Goal: Check status: Check status

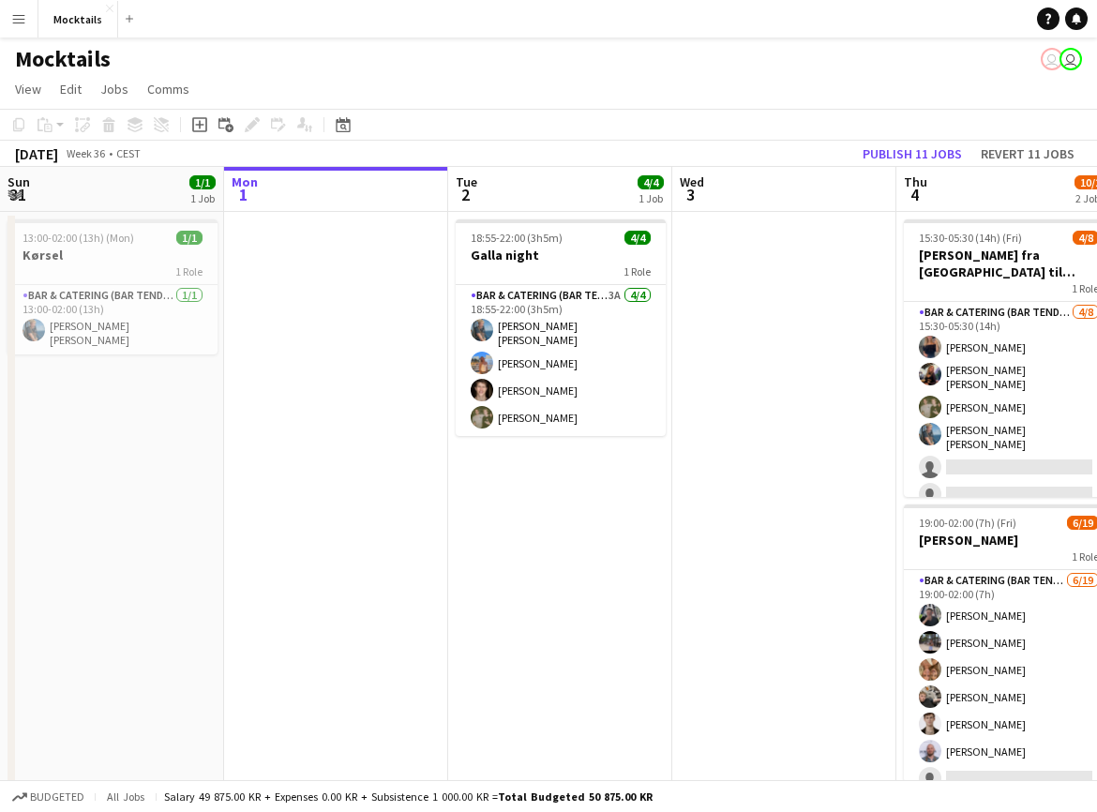
scroll to position [0, 623]
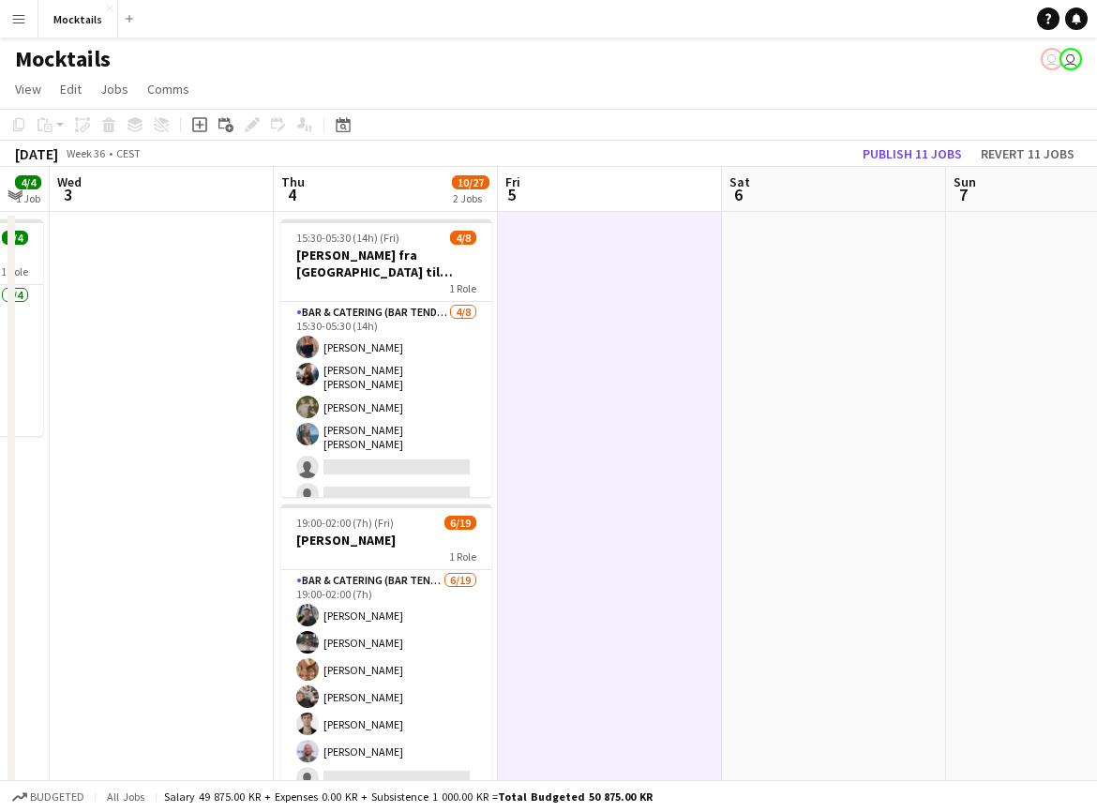
click at [811, 421] on app-date-cell at bounding box center [834, 538] width 224 height 652
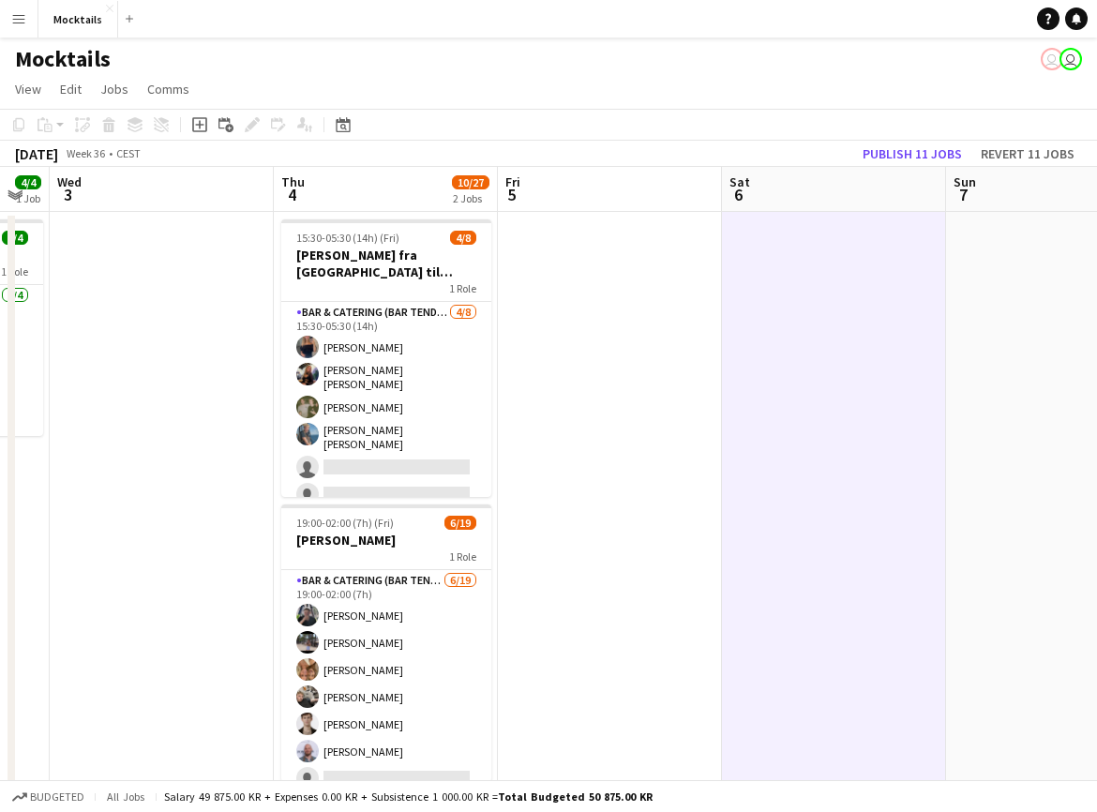
click at [610, 509] on app-date-cell at bounding box center [610, 538] width 224 height 652
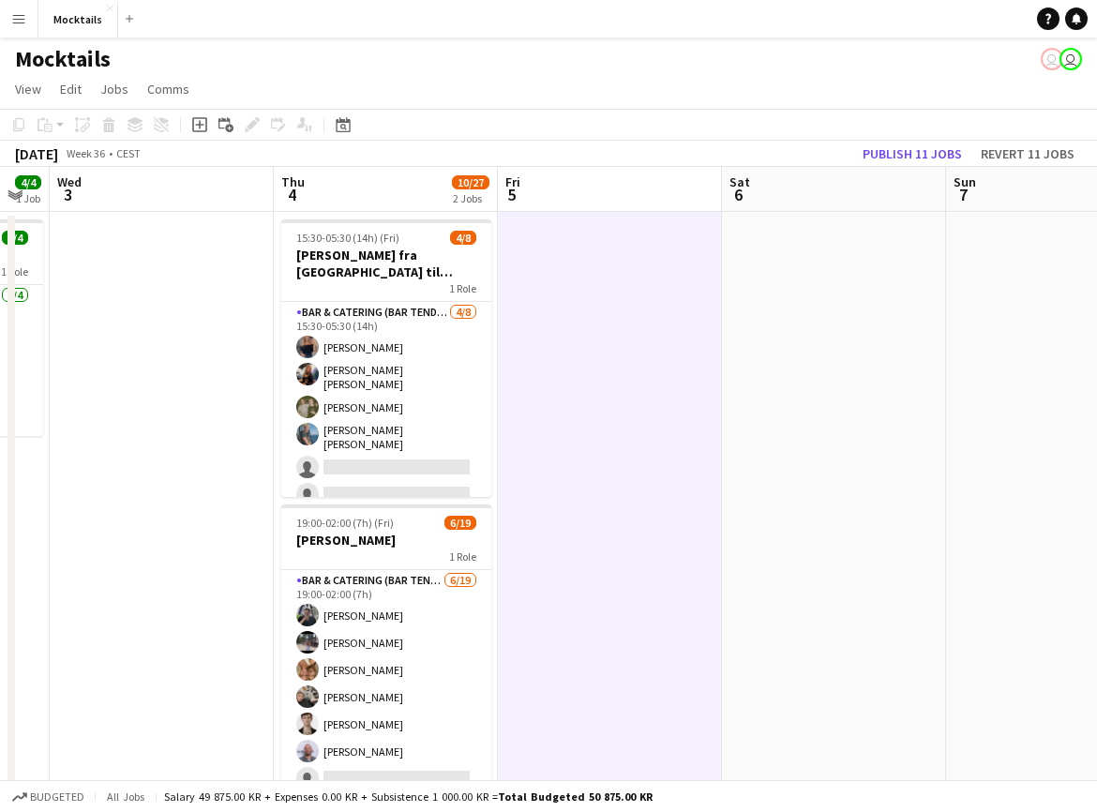
click at [788, 504] on app-date-cell at bounding box center [834, 538] width 224 height 652
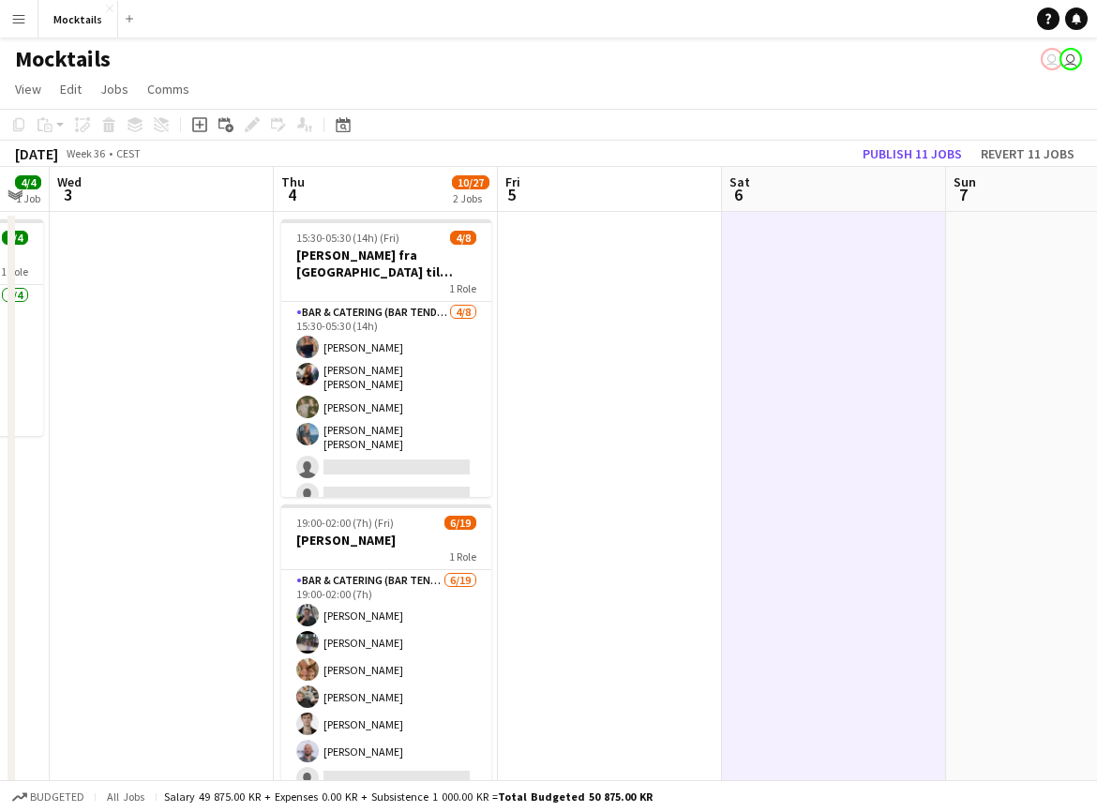
click at [1001, 495] on app-date-cell at bounding box center [1058, 538] width 224 height 652
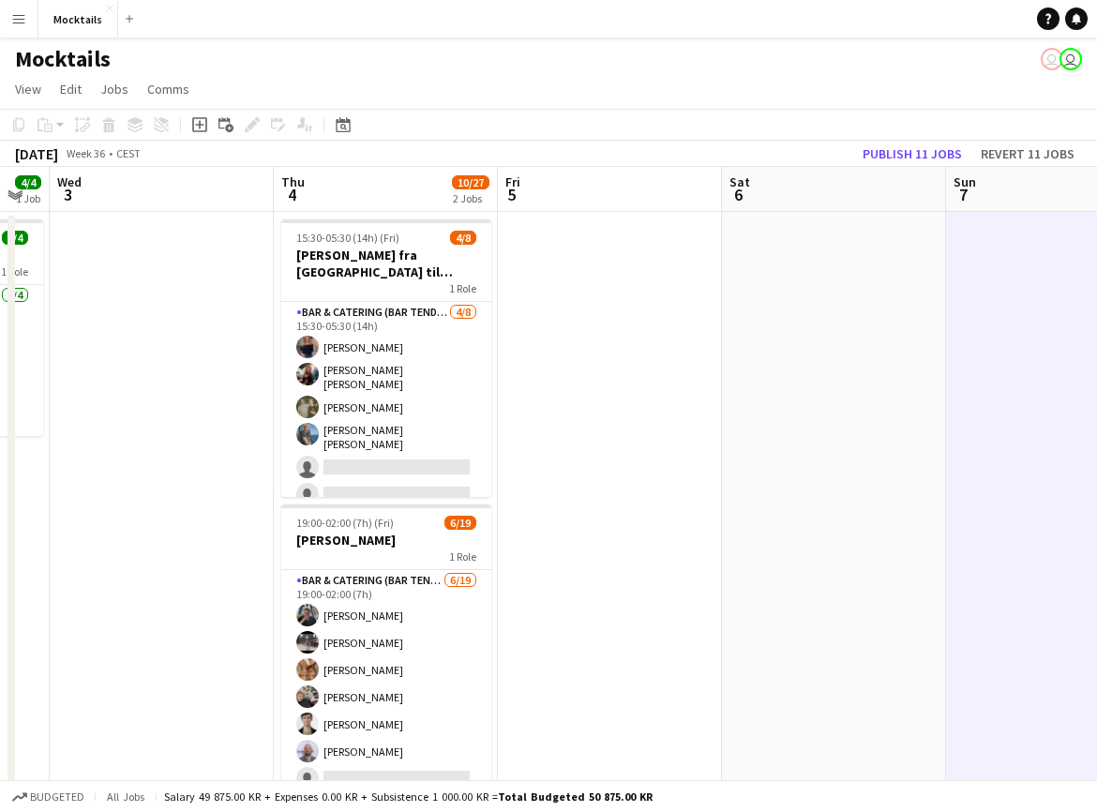
click at [878, 529] on app-date-cell at bounding box center [834, 538] width 224 height 652
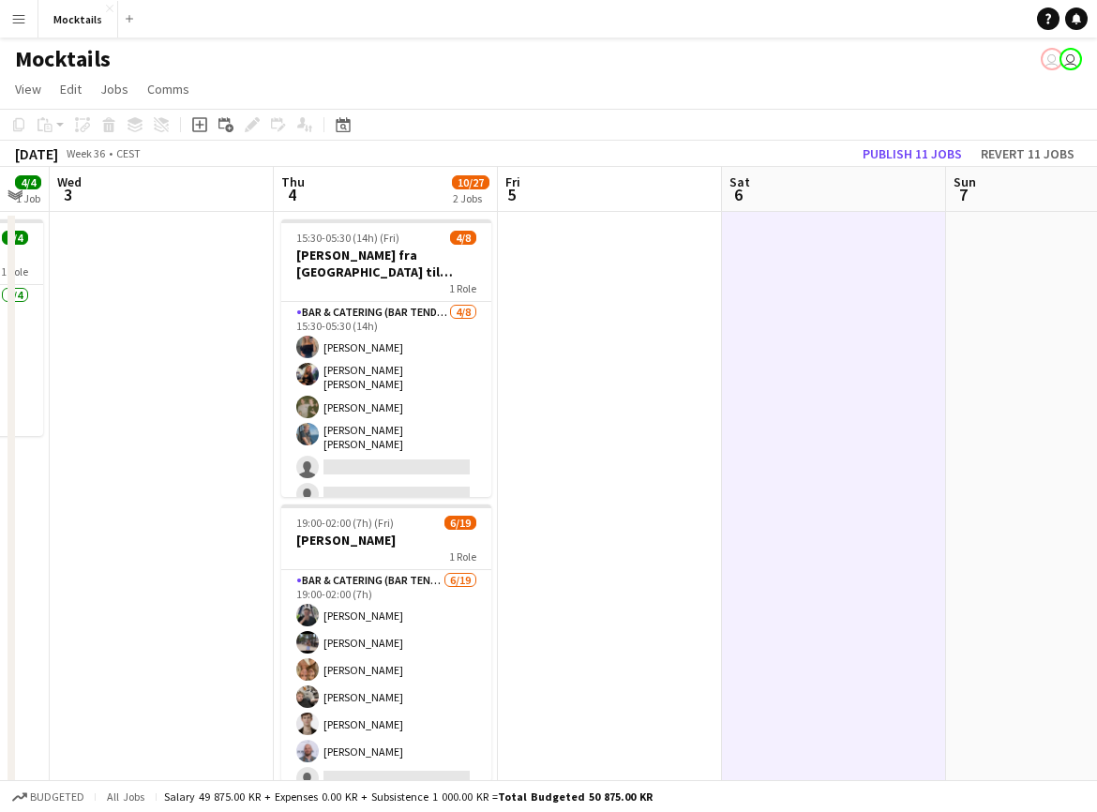
click at [641, 565] on app-date-cell at bounding box center [610, 538] width 224 height 652
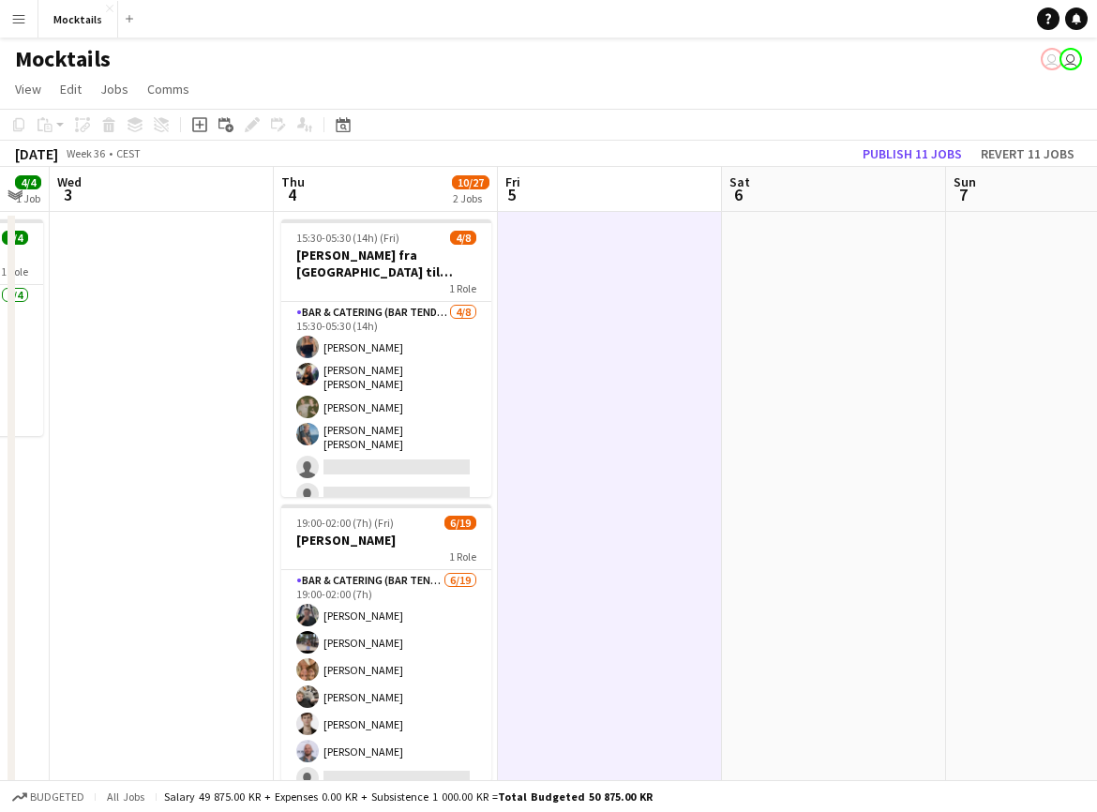
click at [979, 565] on app-date-cell at bounding box center [1058, 538] width 224 height 652
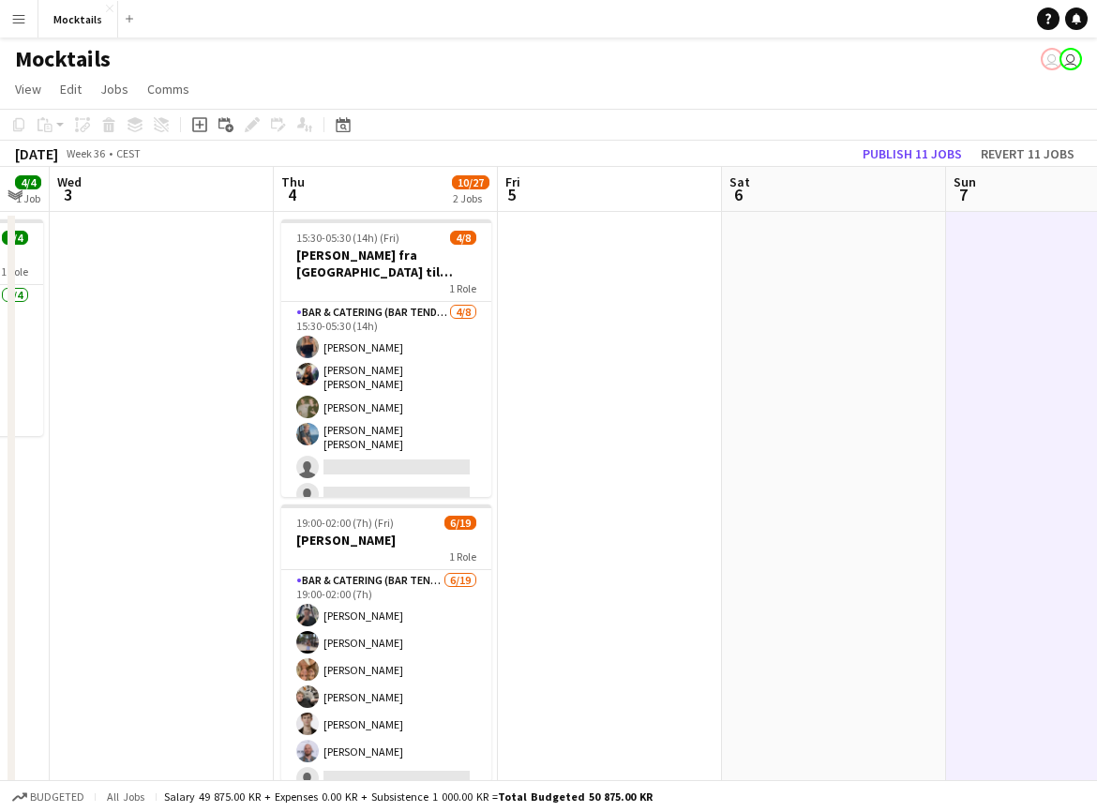
click at [768, 560] on app-date-cell at bounding box center [834, 538] width 224 height 652
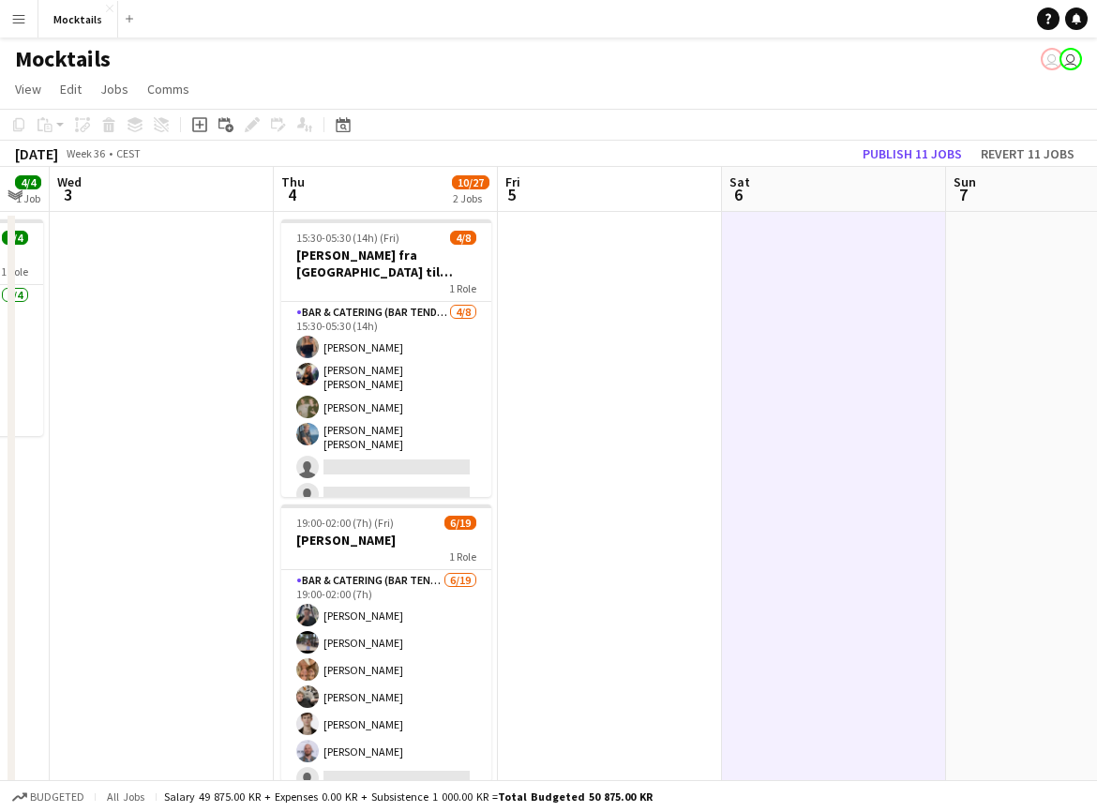
click at [647, 568] on app-date-cell at bounding box center [610, 538] width 224 height 652
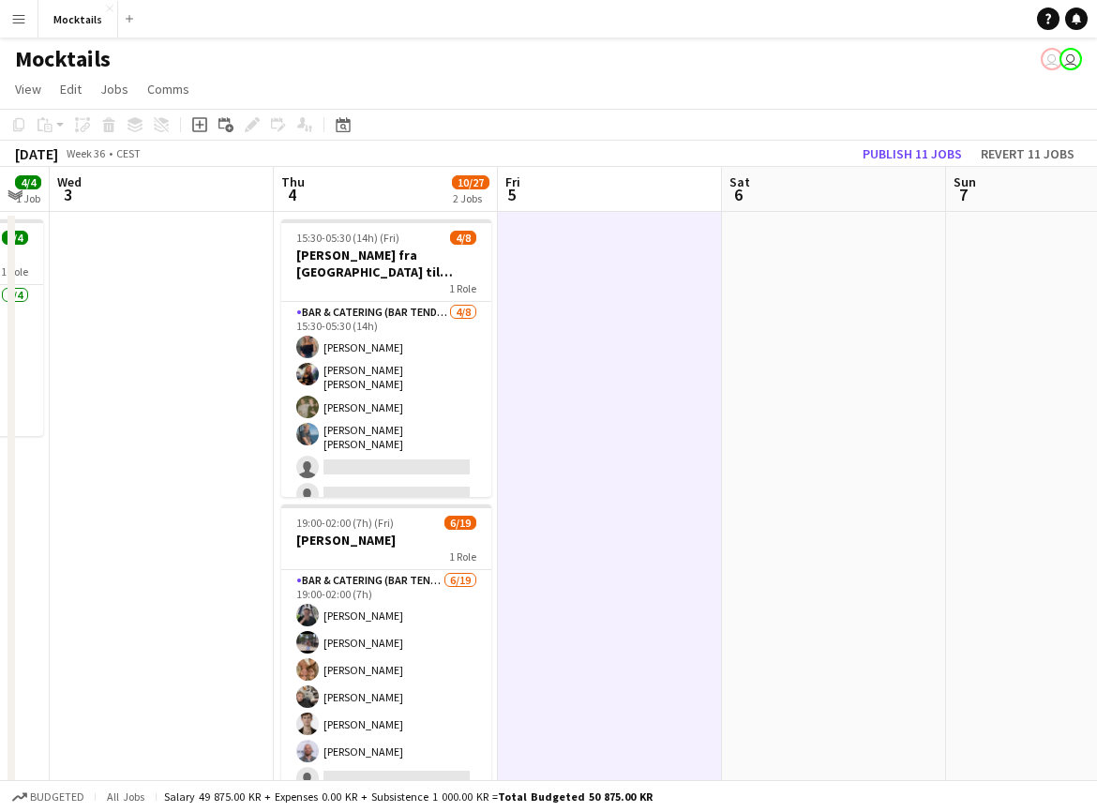
click at [803, 575] on app-date-cell at bounding box center [834, 538] width 224 height 652
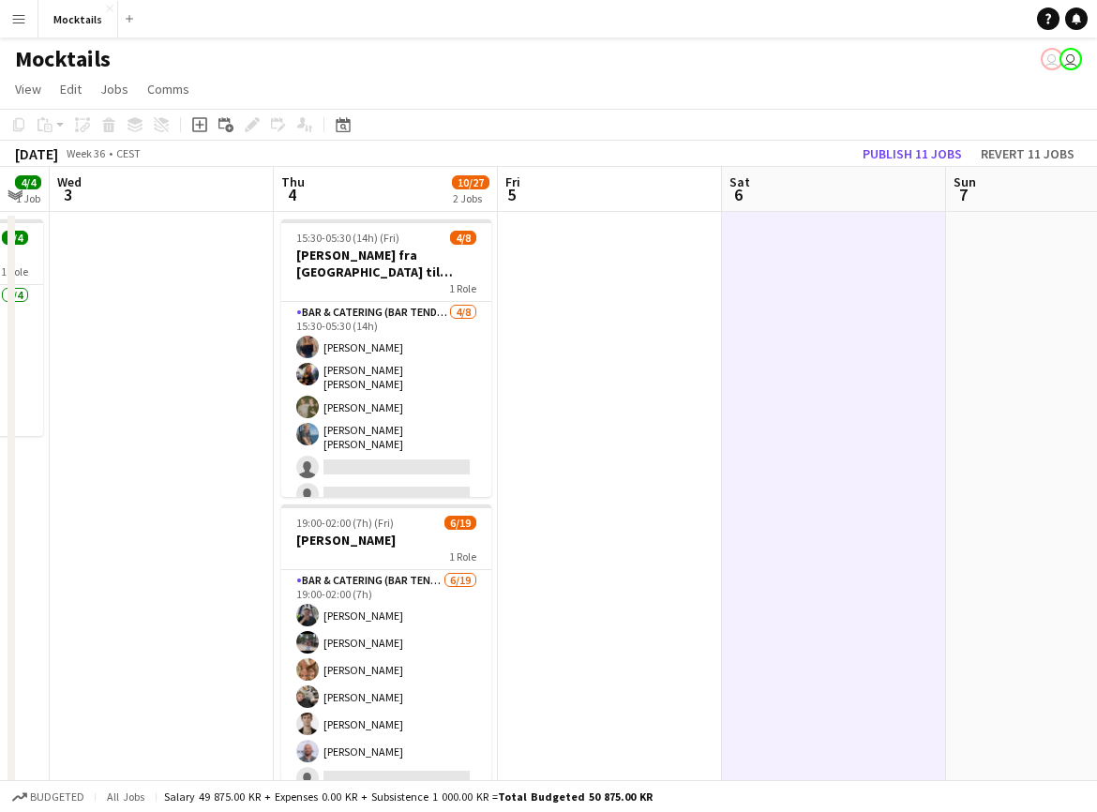
click at [996, 589] on app-date-cell at bounding box center [1058, 538] width 224 height 652
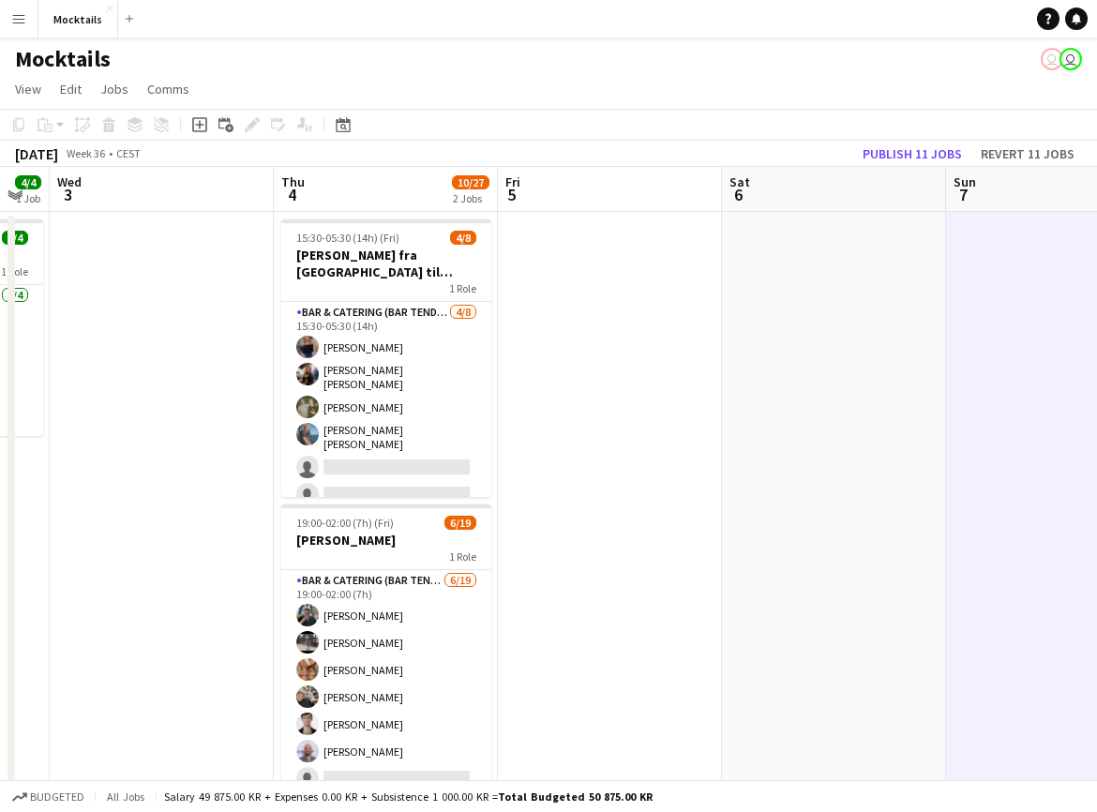
click at [855, 621] on app-date-cell at bounding box center [834, 538] width 224 height 652
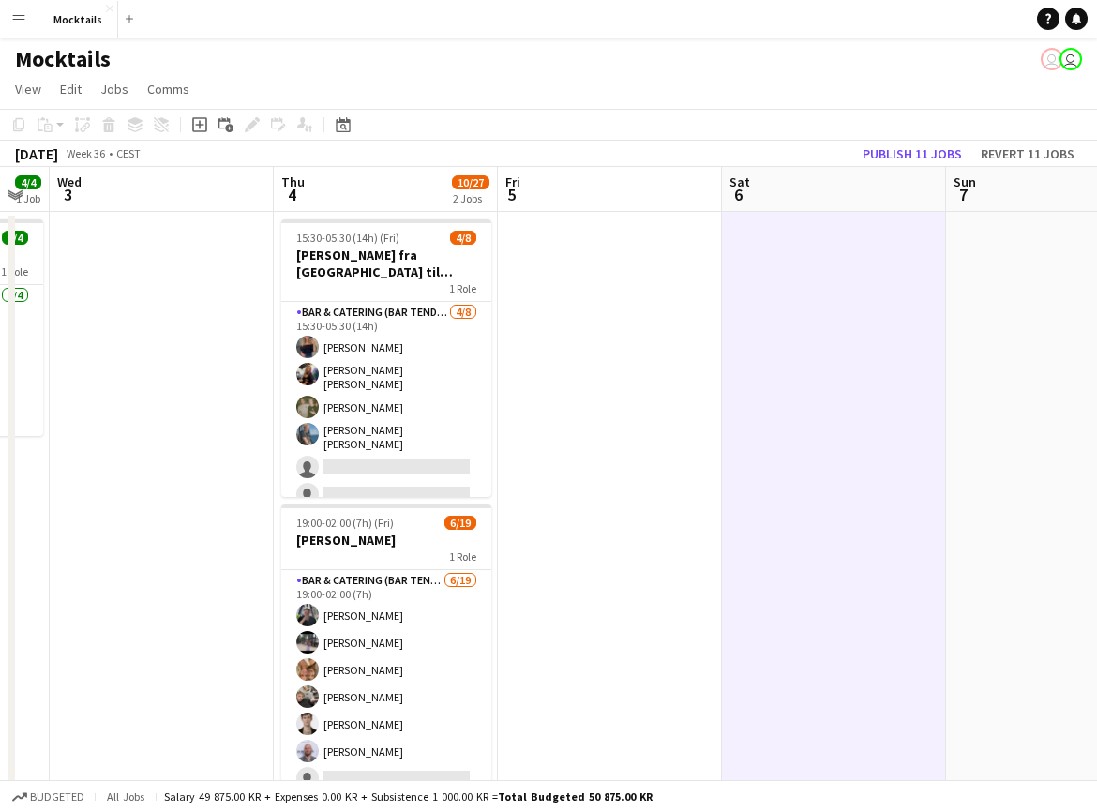
click at [605, 620] on app-date-cell at bounding box center [610, 538] width 224 height 652
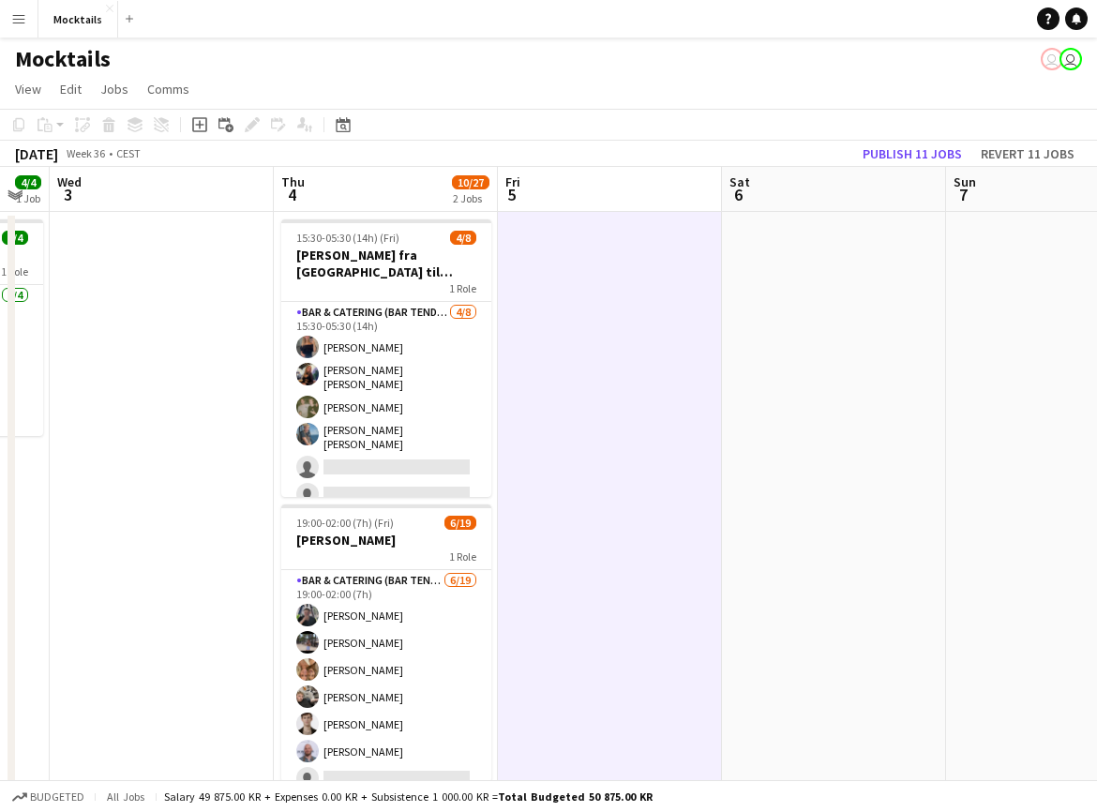
click at [842, 611] on app-date-cell at bounding box center [834, 538] width 224 height 652
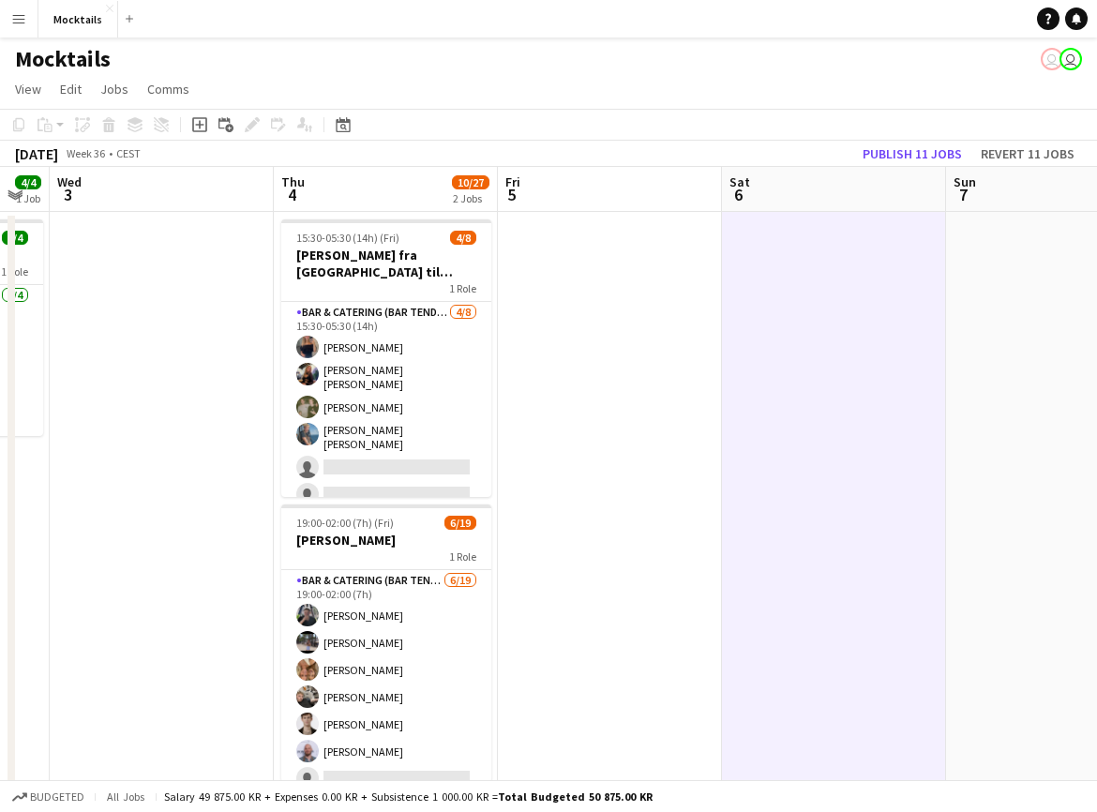
click at [990, 617] on app-date-cell at bounding box center [1058, 538] width 224 height 652
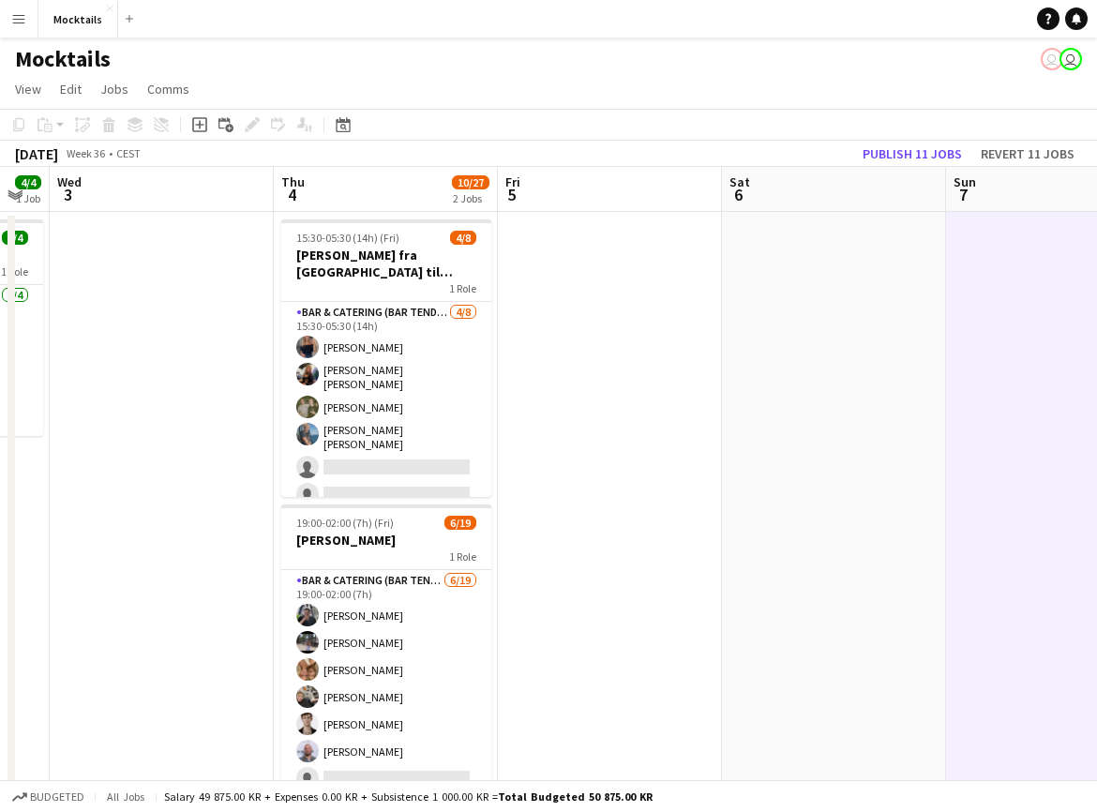
click at [863, 621] on app-date-cell at bounding box center [834, 538] width 224 height 652
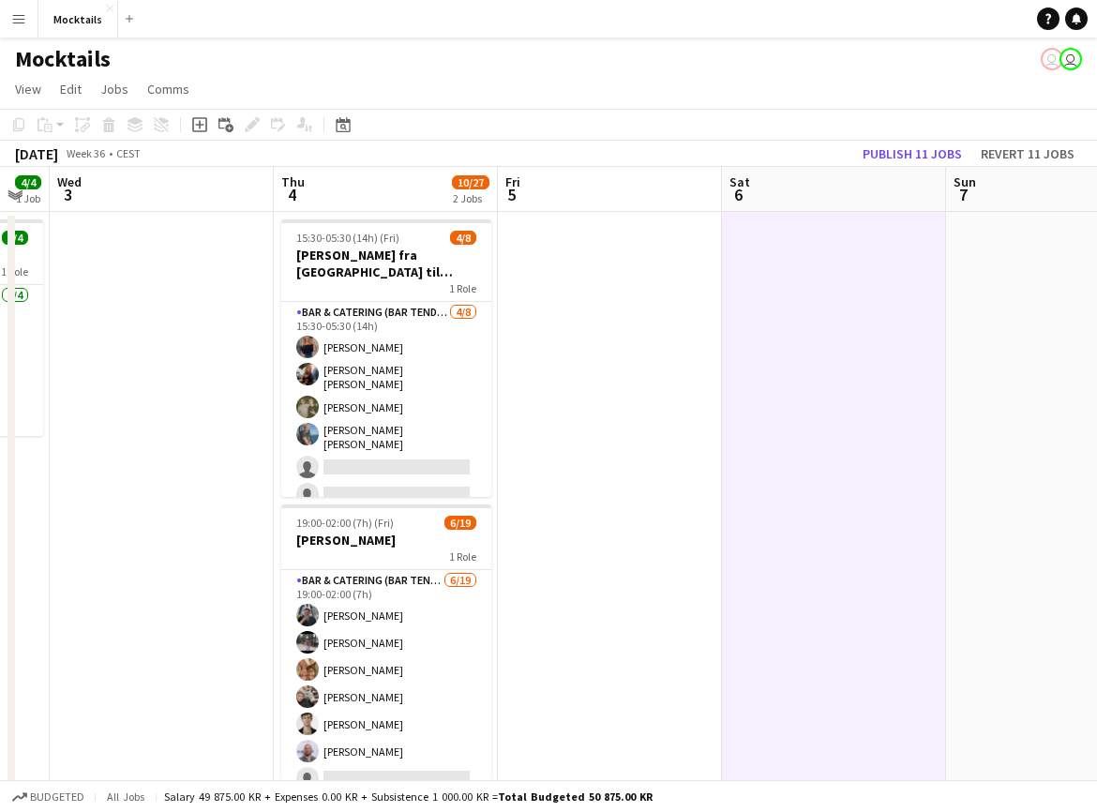
click at [614, 639] on app-date-cell at bounding box center [610, 538] width 224 height 652
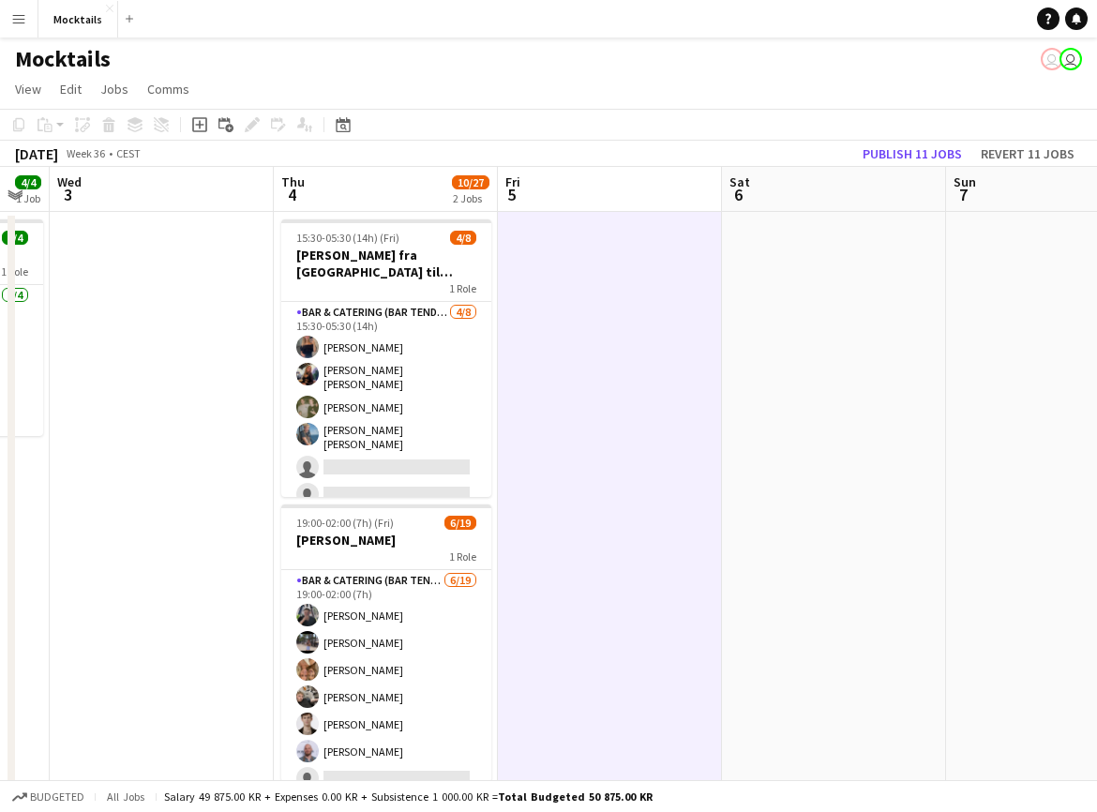
drag, startPoint x: 592, startPoint y: 795, endPoint x: 692, endPoint y: 795, distance: 100.3
click at [692, 795] on div "Budgeted All jobs Salary 49 875.00 KR + Expenses 0.00 KR + Subsistence 1 000.00…" at bounding box center [548, 796] width 1097 height 32
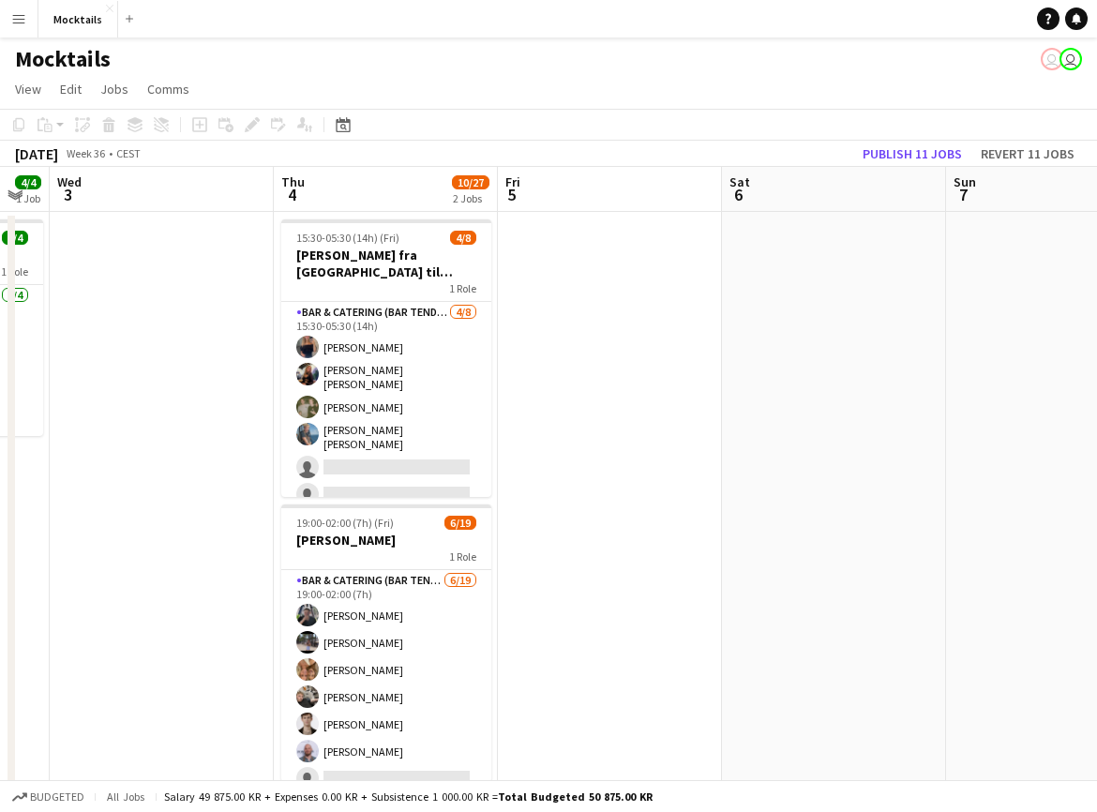
click at [692, 795] on div "Budgeted All jobs Salary 49 875.00 KR + Expenses 0.00 KR + Subsistence 1 000.00…" at bounding box center [548, 796] width 1097 height 32
click at [644, 681] on app-date-cell at bounding box center [610, 538] width 224 height 652
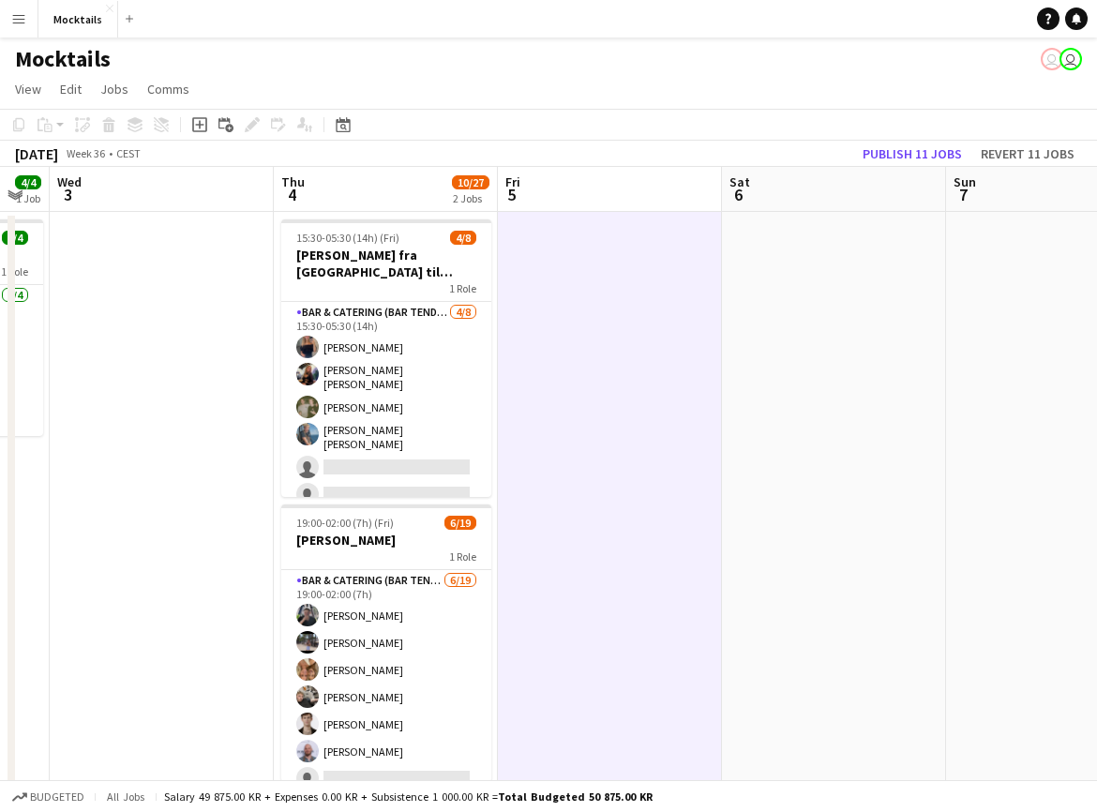
click at [819, 630] on app-date-cell at bounding box center [834, 538] width 224 height 652
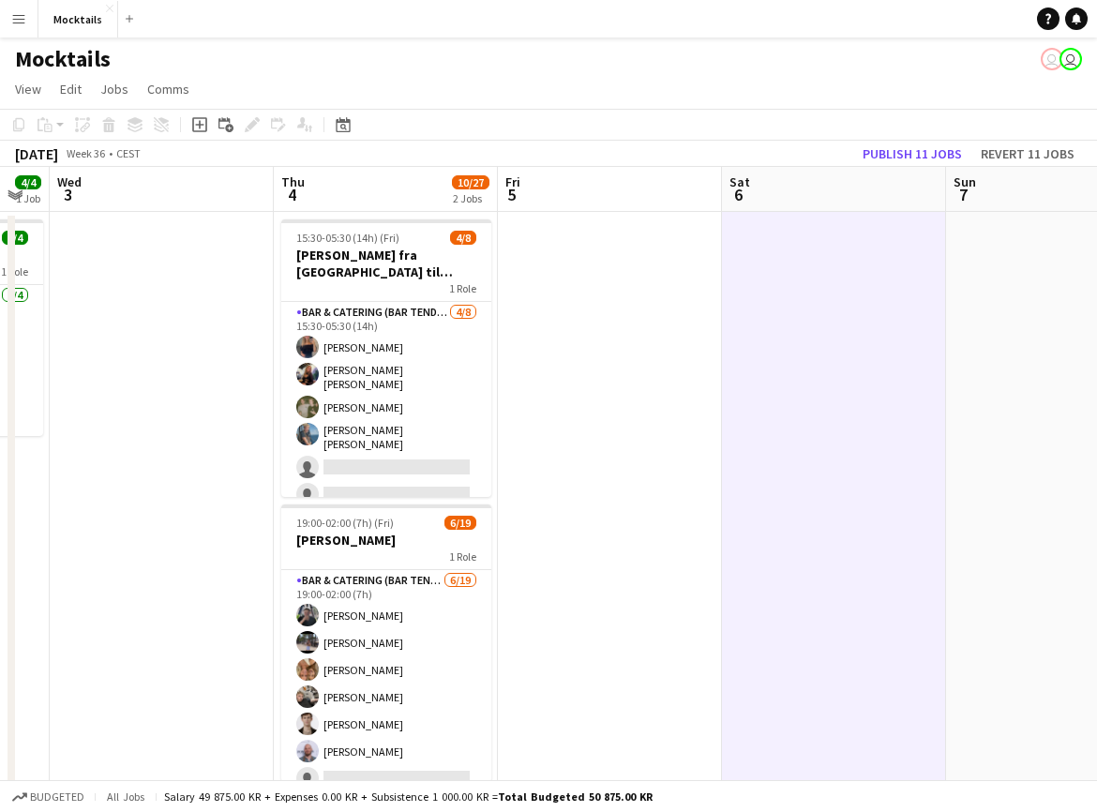
click at [1007, 610] on app-date-cell at bounding box center [1058, 538] width 224 height 652
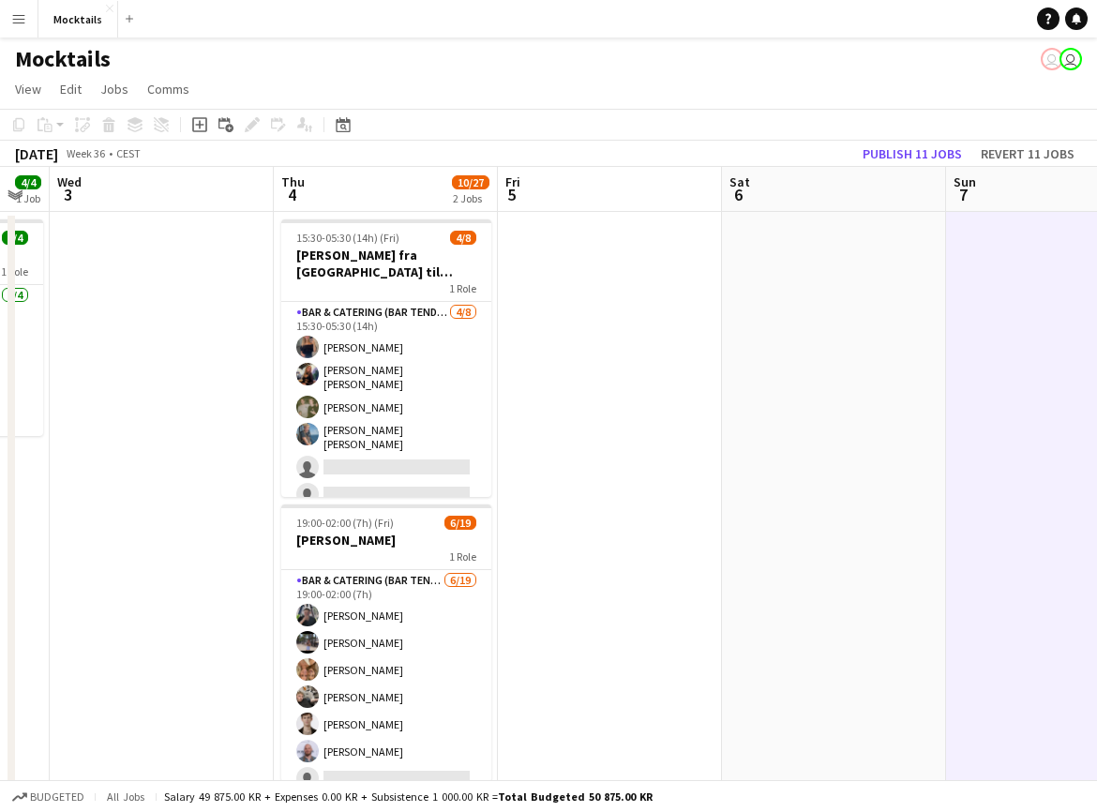
click at [868, 610] on app-date-cell at bounding box center [834, 538] width 224 height 652
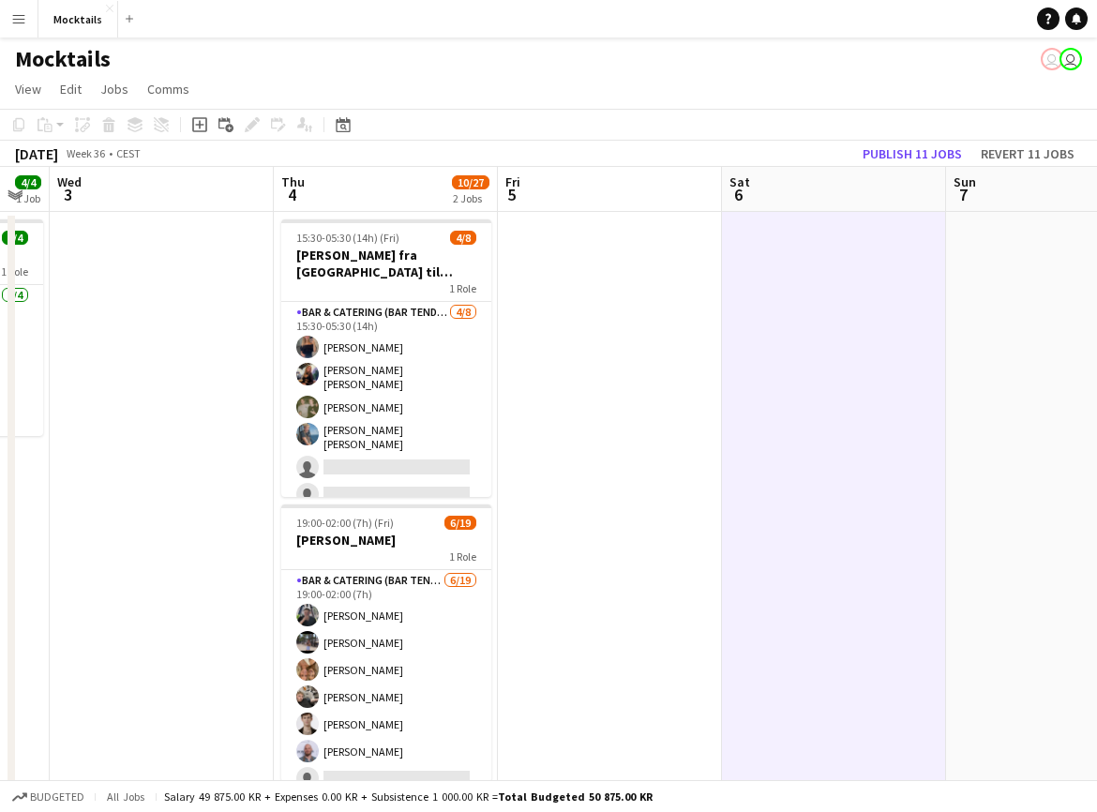
click at [652, 586] on app-date-cell at bounding box center [610, 538] width 224 height 652
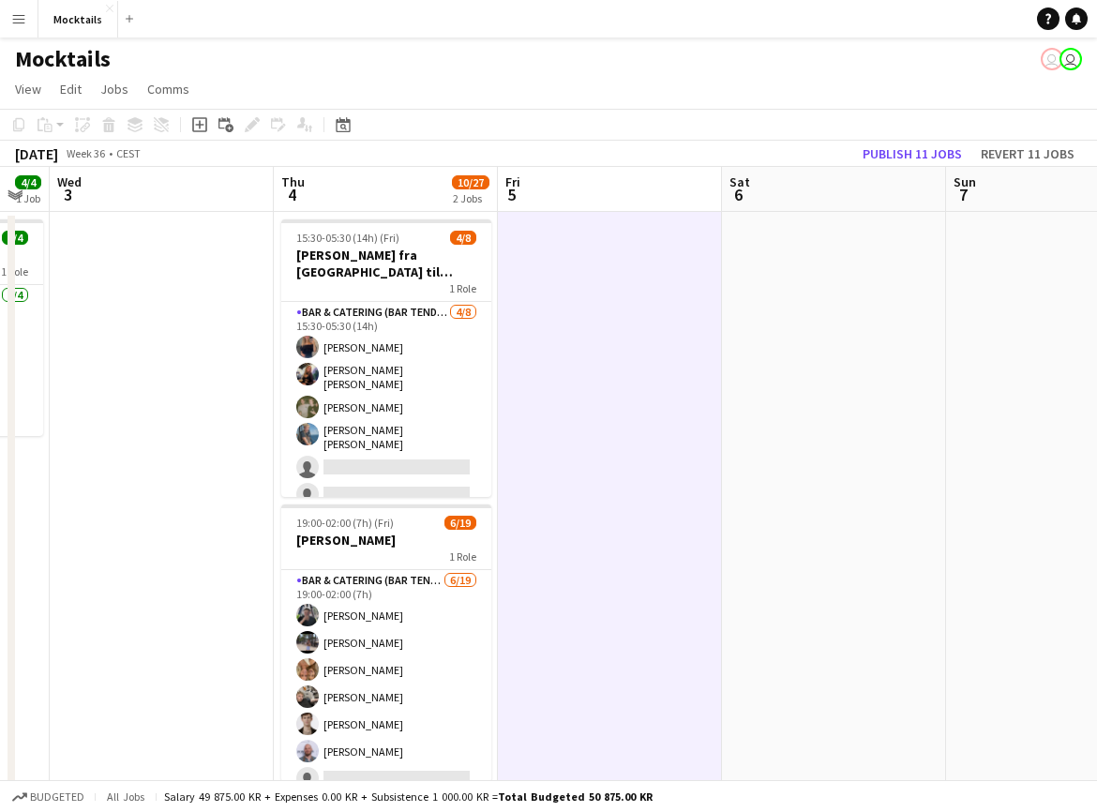
click at [865, 560] on app-date-cell at bounding box center [834, 538] width 224 height 652
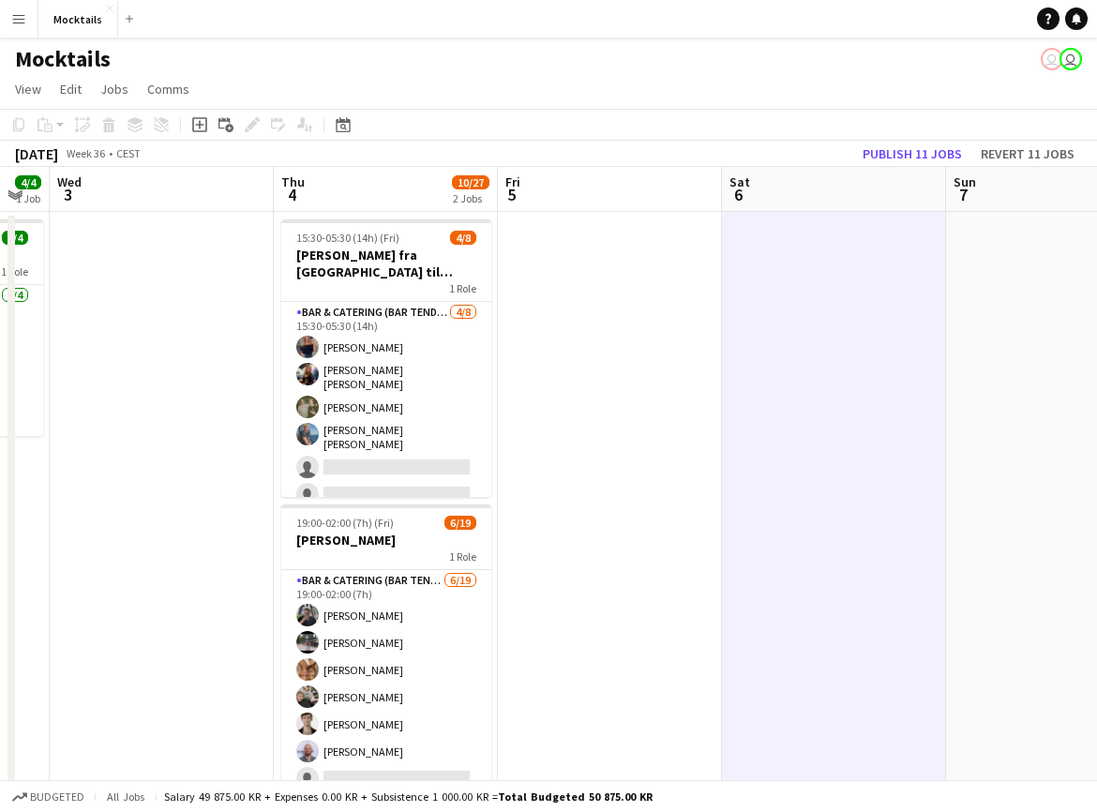
click at [1039, 544] on app-date-cell at bounding box center [1058, 538] width 224 height 652
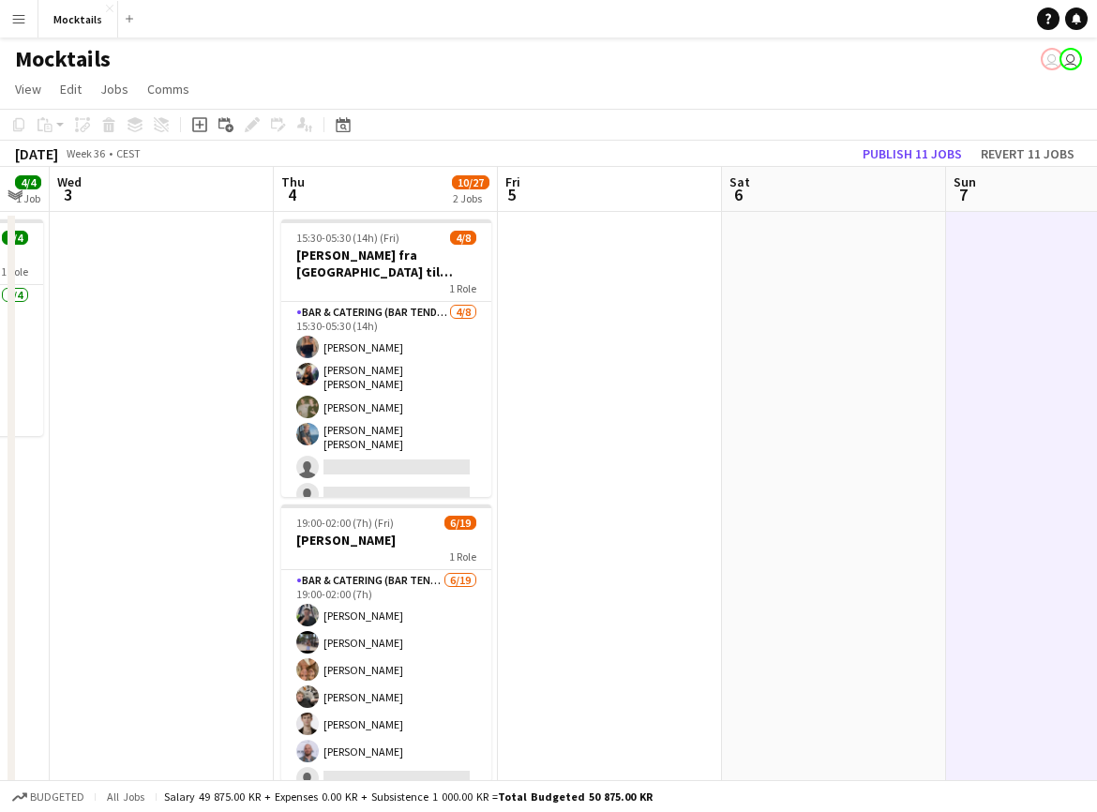
click at [853, 549] on app-date-cell at bounding box center [834, 538] width 224 height 652
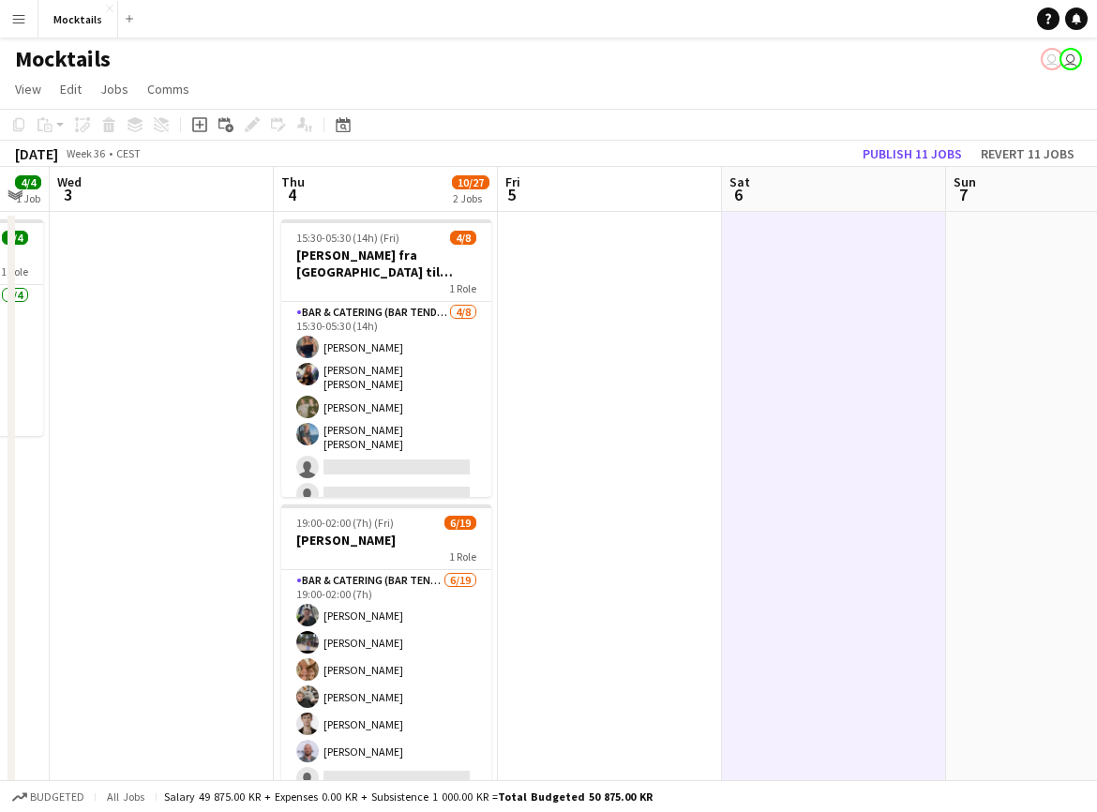
click at [638, 539] on app-date-cell at bounding box center [610, 538] width 224 height 652
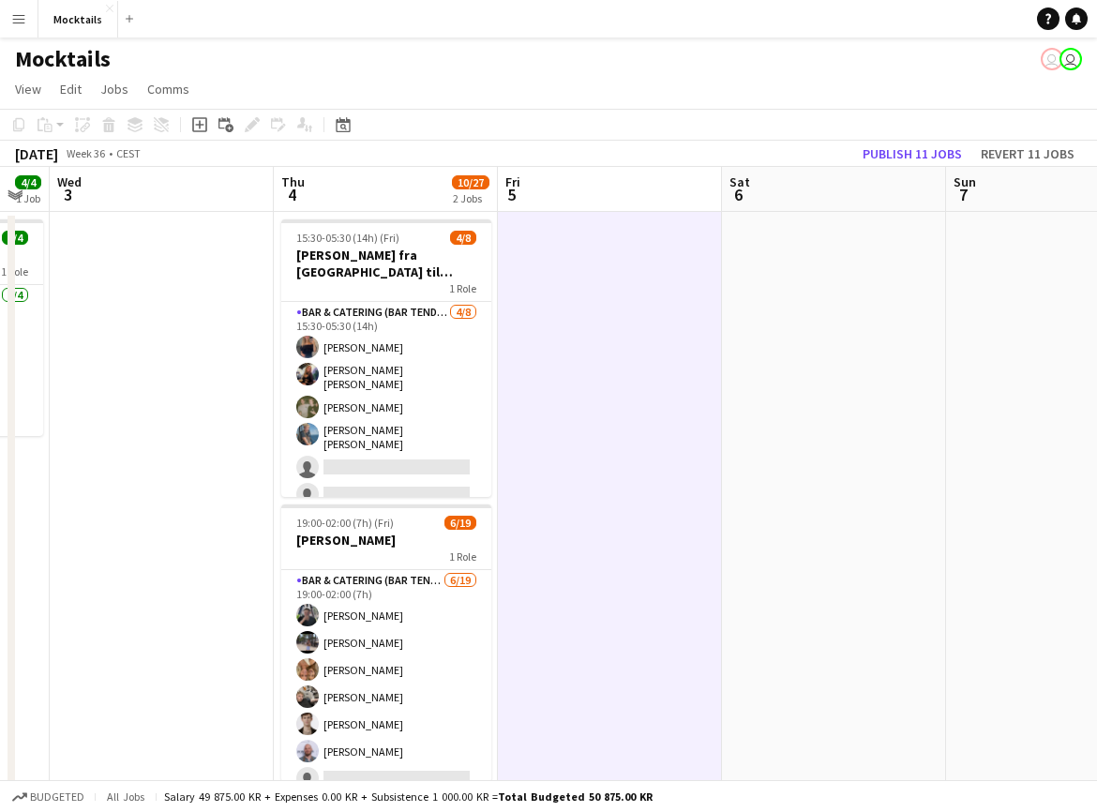
click at [841, 520] on app-date-cell at bounding box center [834, 538] width 224 height 652
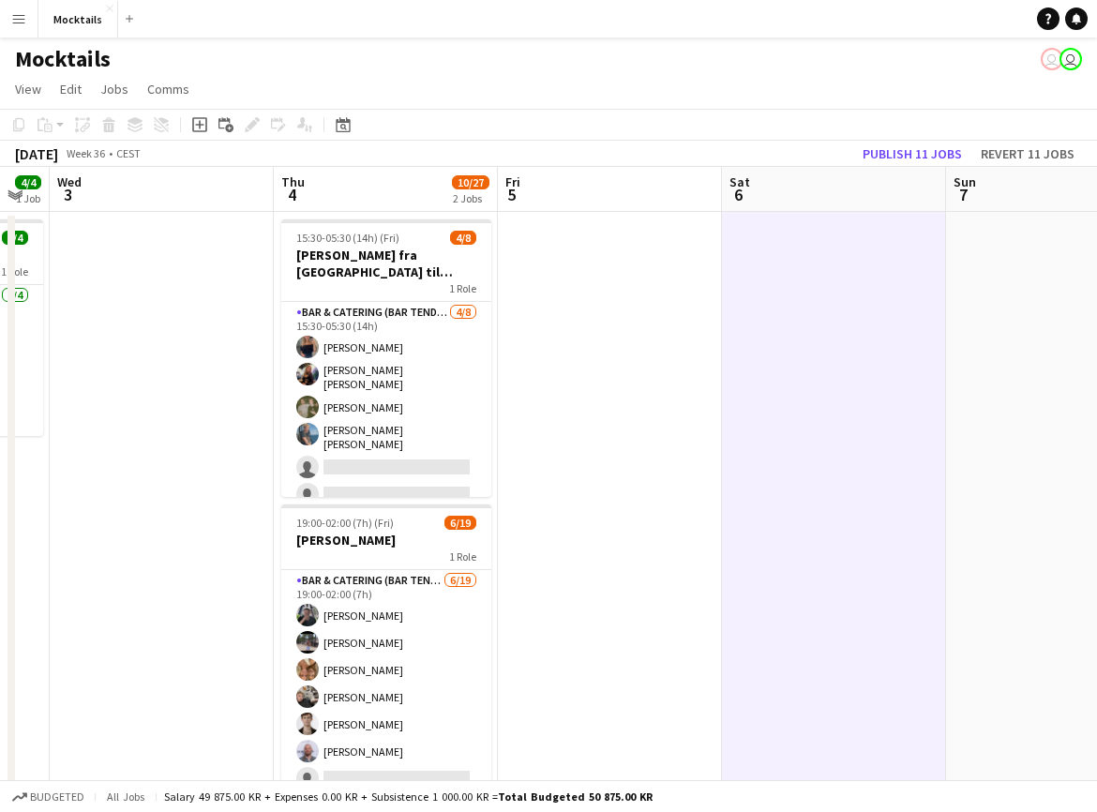
click at [1016, 494] on app-date-cell at bounding box center [1058, 538] width 224 height 652
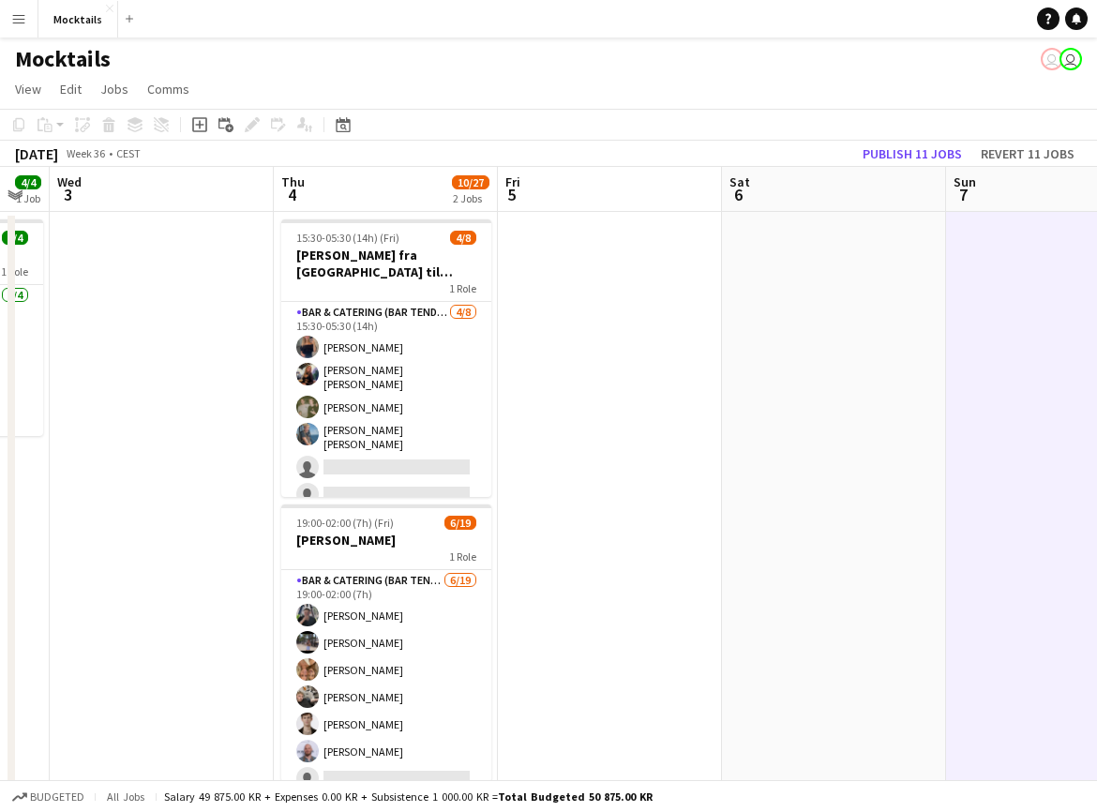
click at [881, 486] on app-date-cell at bounding box center [834, 538] width 224 height 652
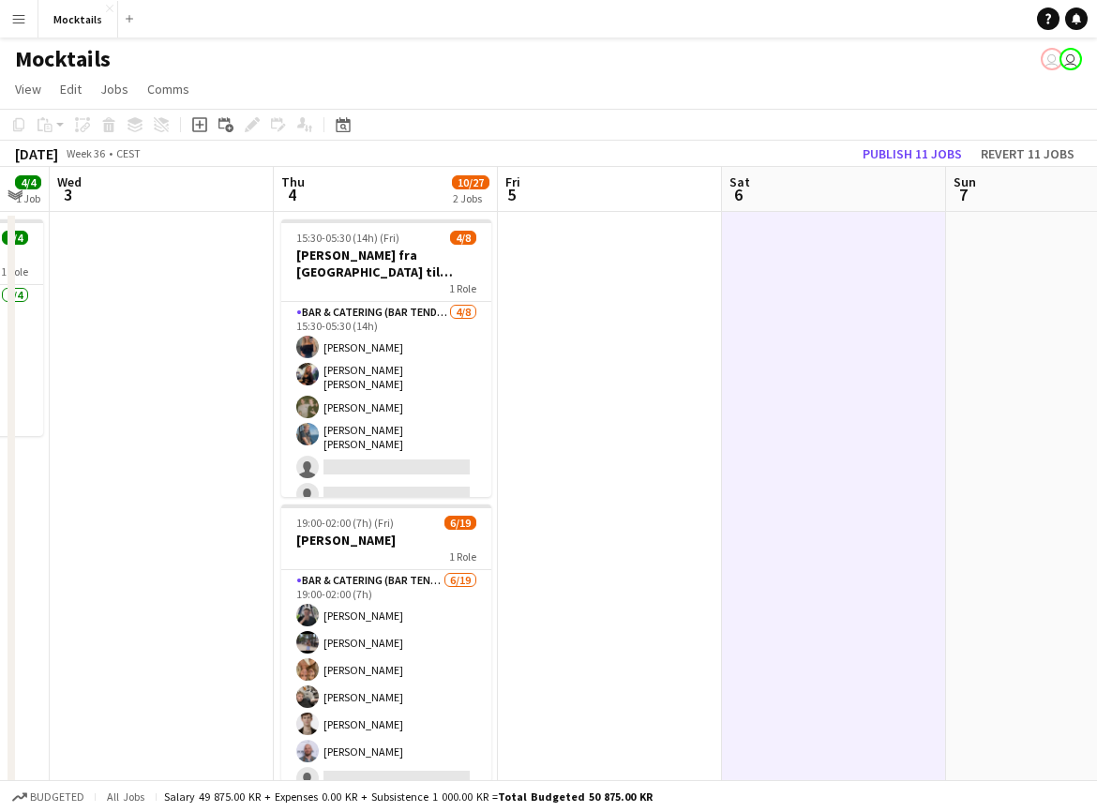
click at [656, 481] on app-date-cell at bounding box center [610, 538] width 224 height 652
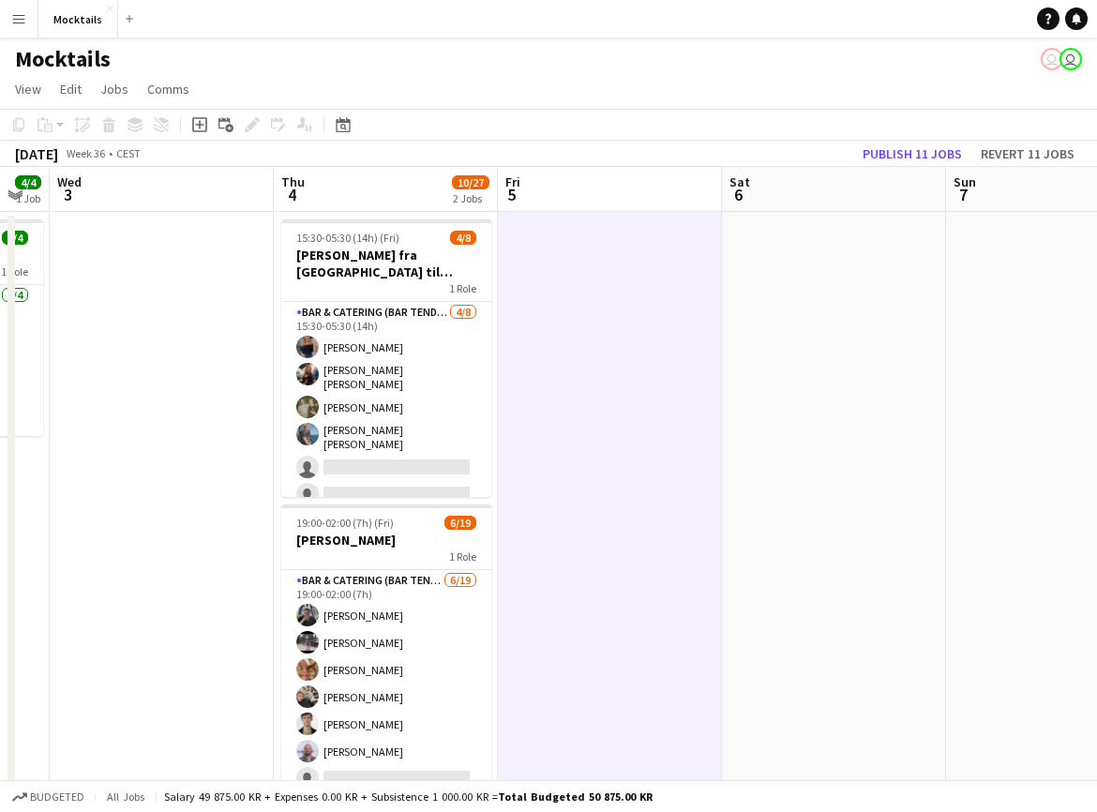
click at [826, 494] on app-date-cell at bounding box center [834, 538] width 224 height 652
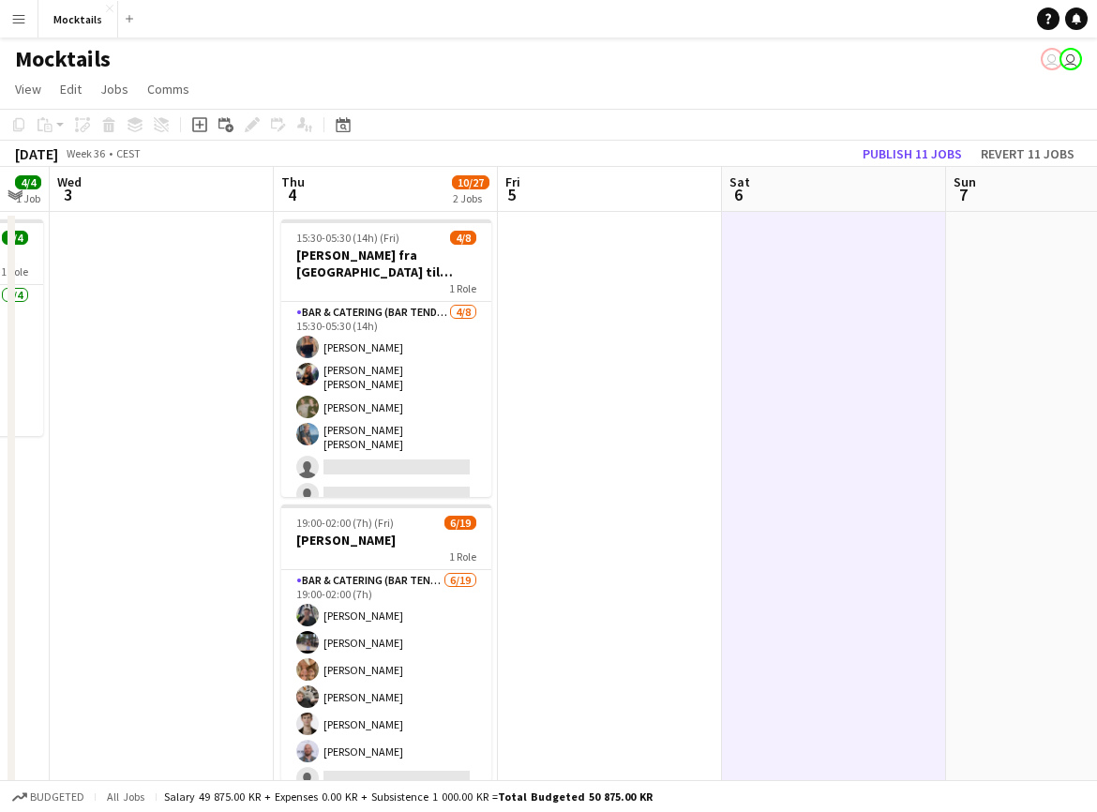
click at [1007, 474] on app-date-cell at bounding box center [1058, 538] width 224 height 652
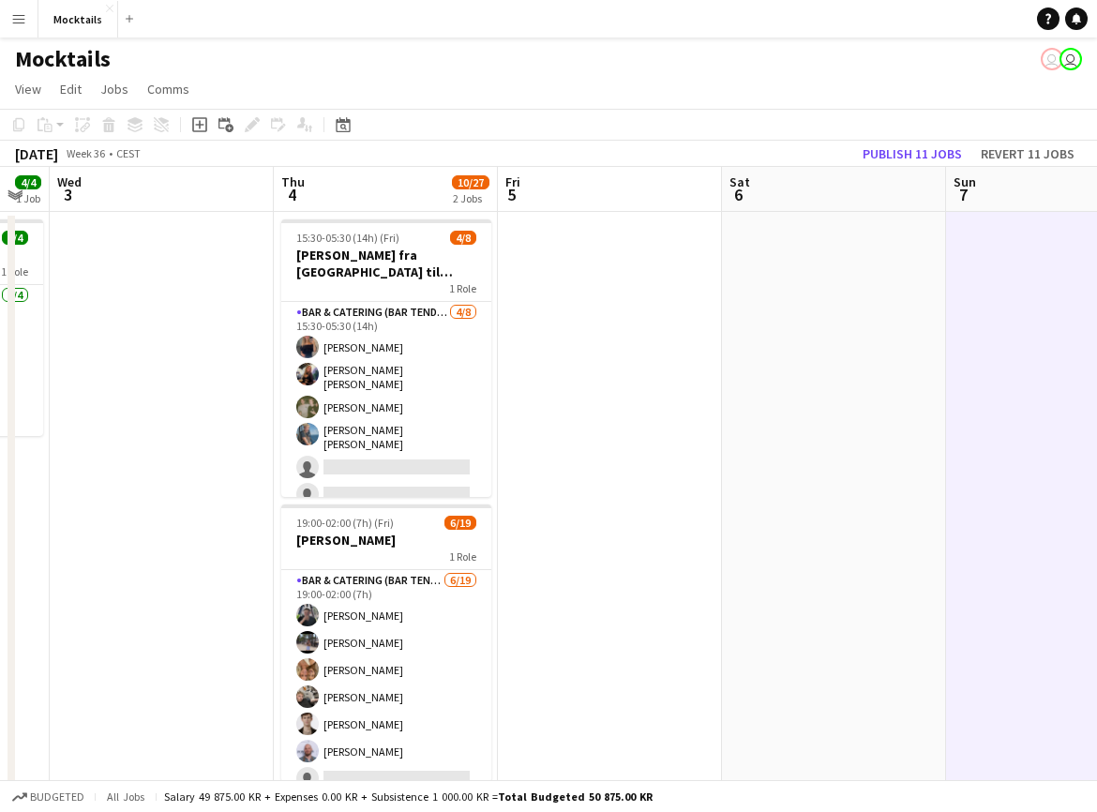
click at [849, 470] on app-date-cell at bounding box center [834, 538] width 224 height 652
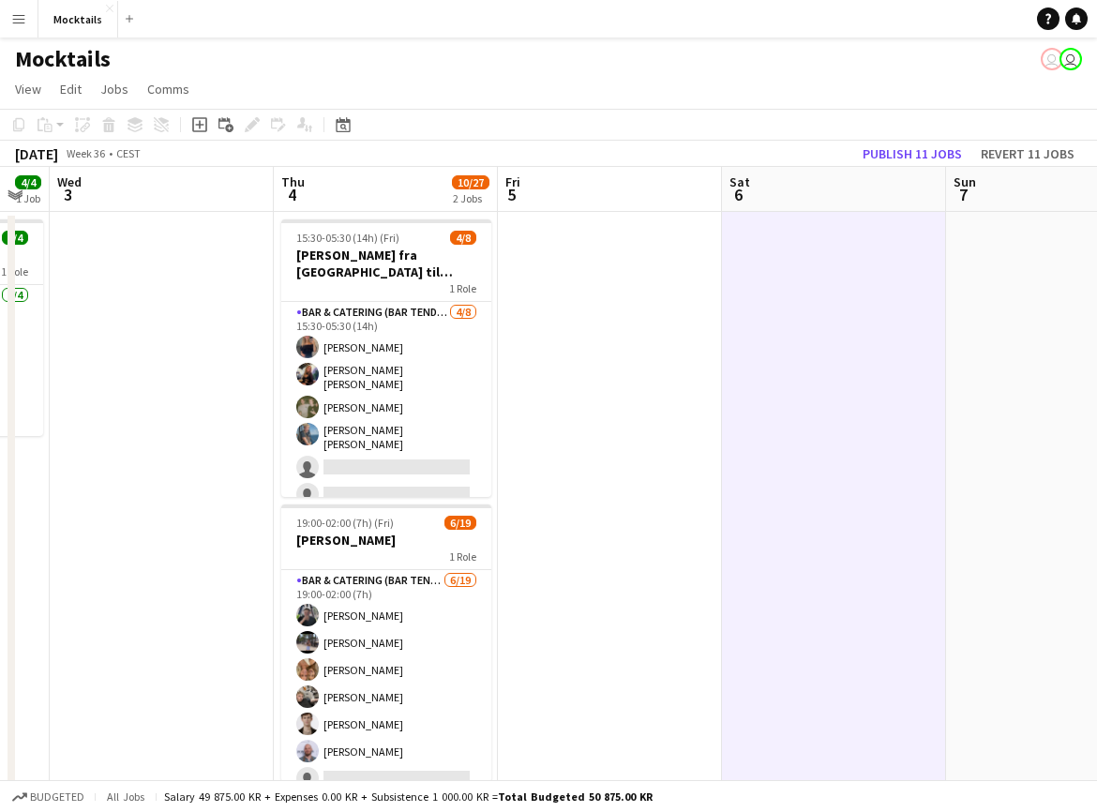
click at [631, 460] on app-date-cell at bounding box center [610, 538] width 224 height 652
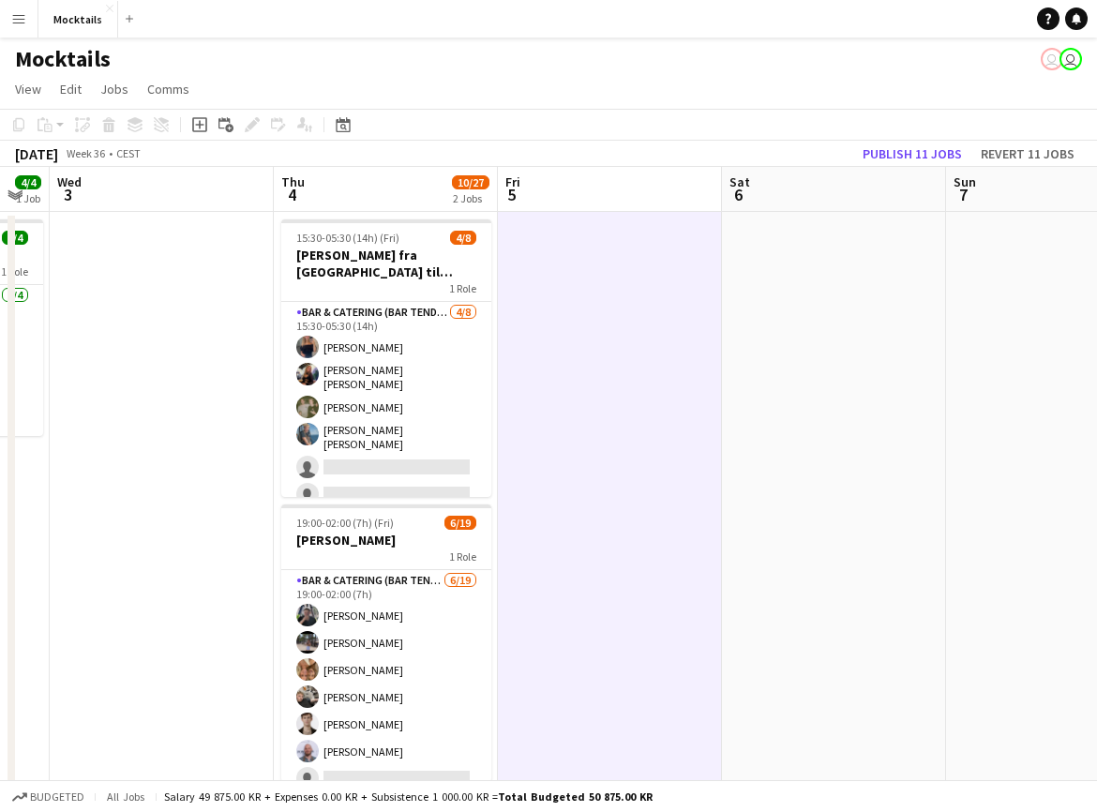
click at [788, 449] on app-date-cell at bounding box center [834, 538] width 224 height 652
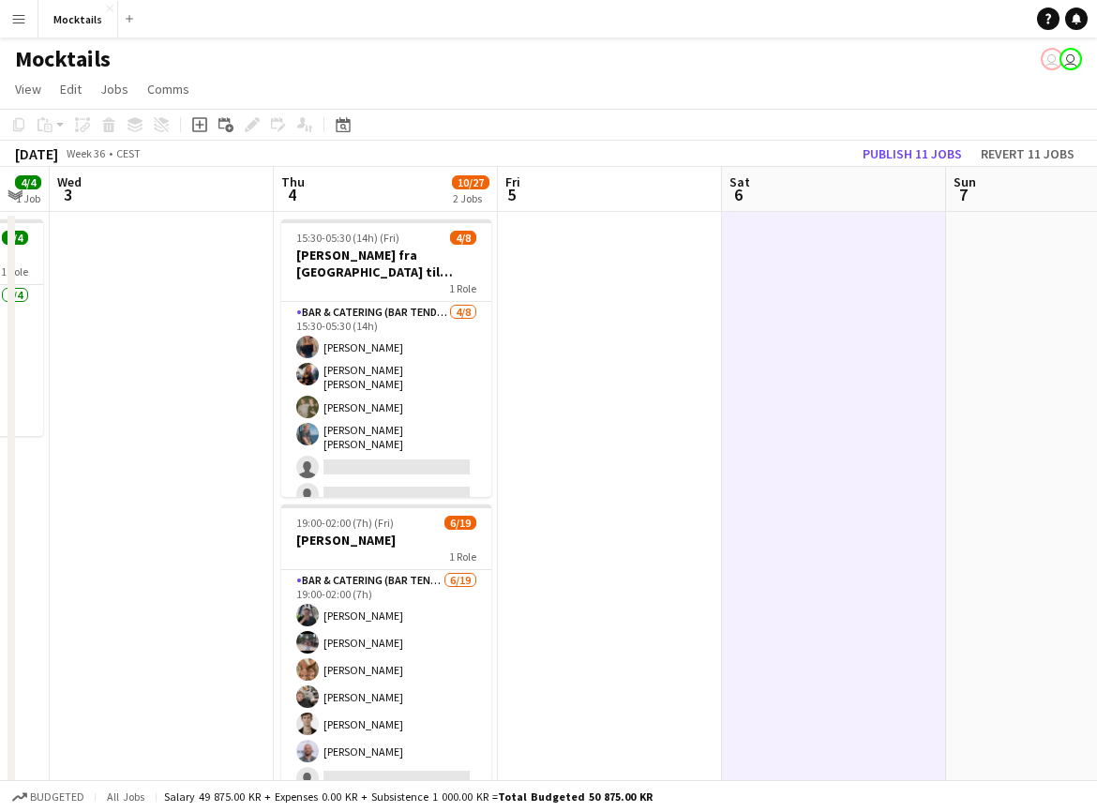
click at [986, 433] on app-date-cell at bounding box center [1058, 538] width 224 height 652
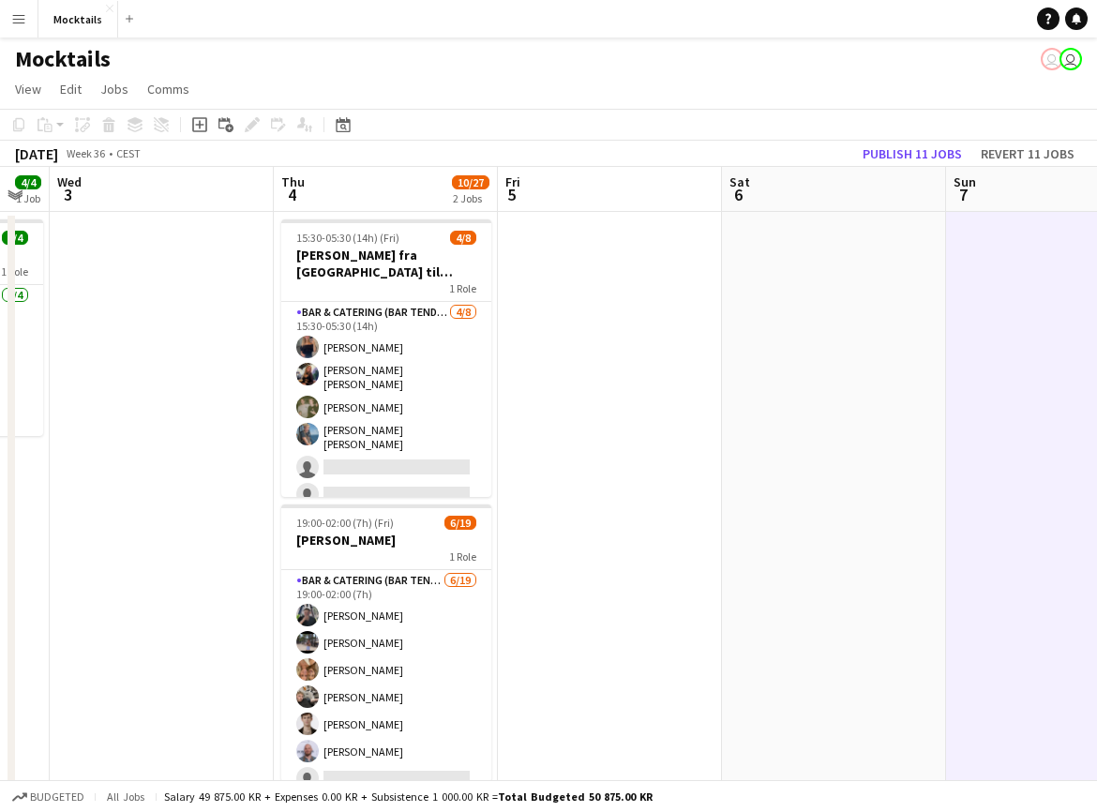
click at [890, 440] on app-date-cell at bounding box center [834, 538] width 224 height 652
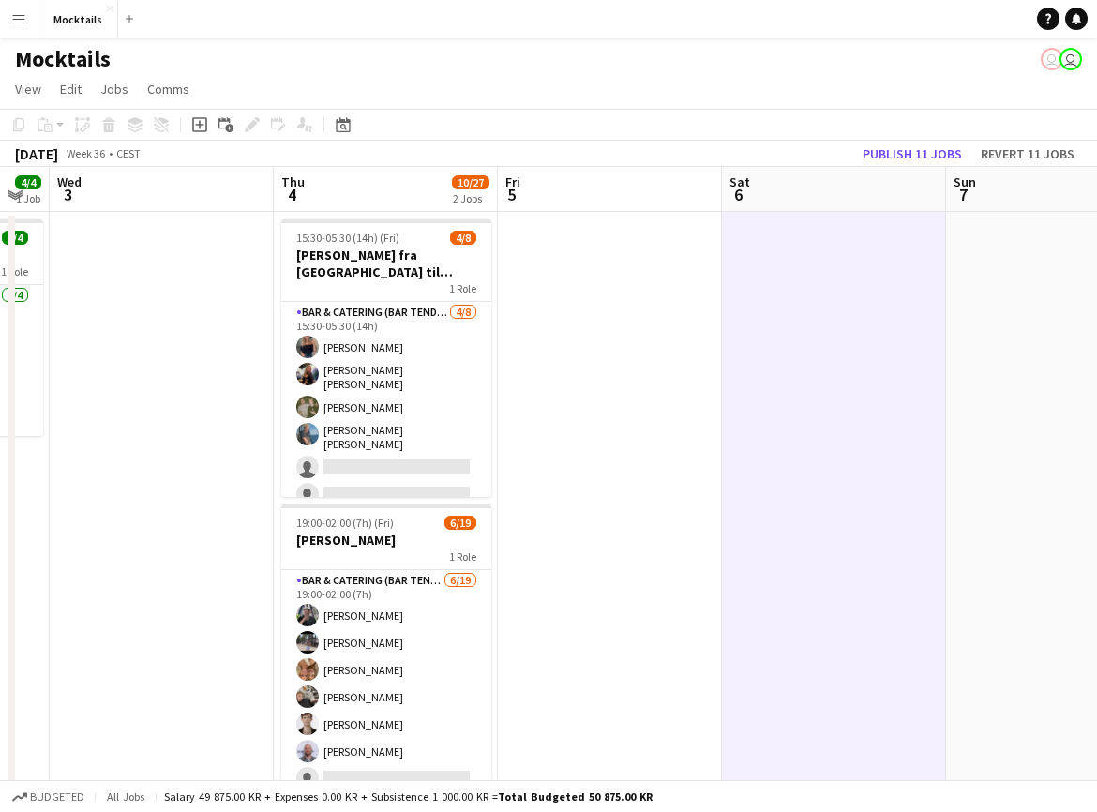
click at [649, 445] on app-date-cell at bounding box center [610, 538] width 224 height 652
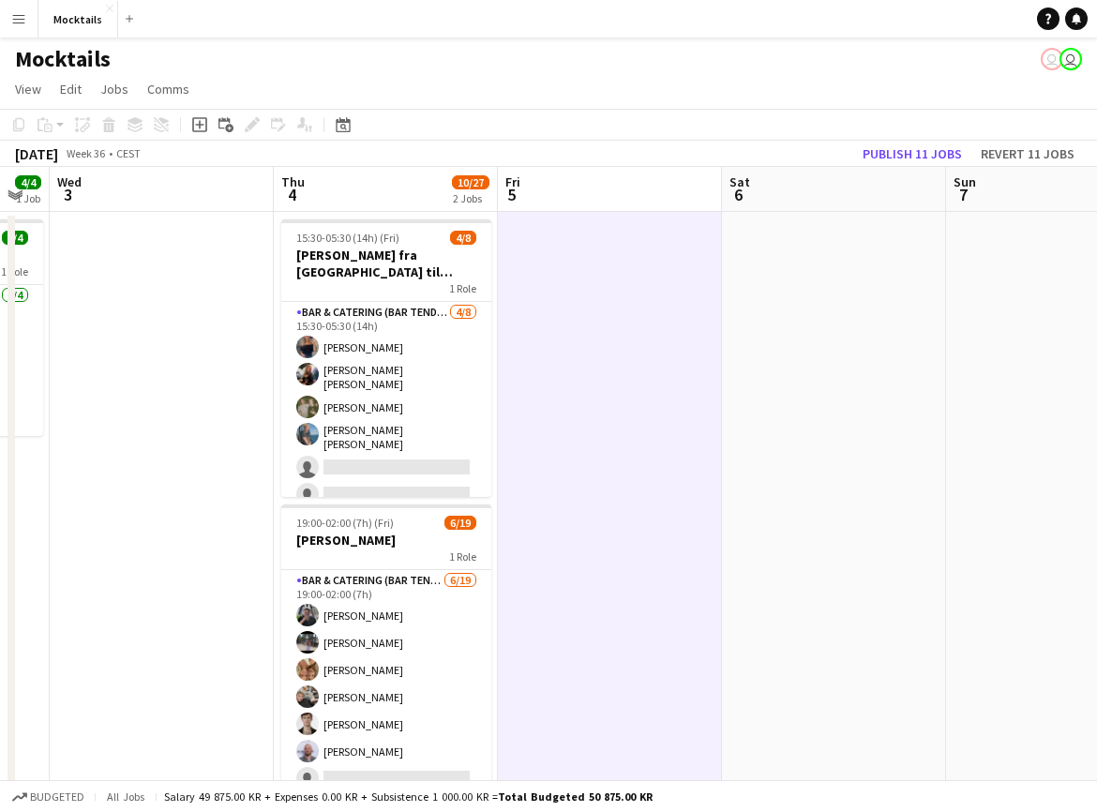
click at [784, 614] on app-date-cell at bounding box center [834, 538] width 224 height 652
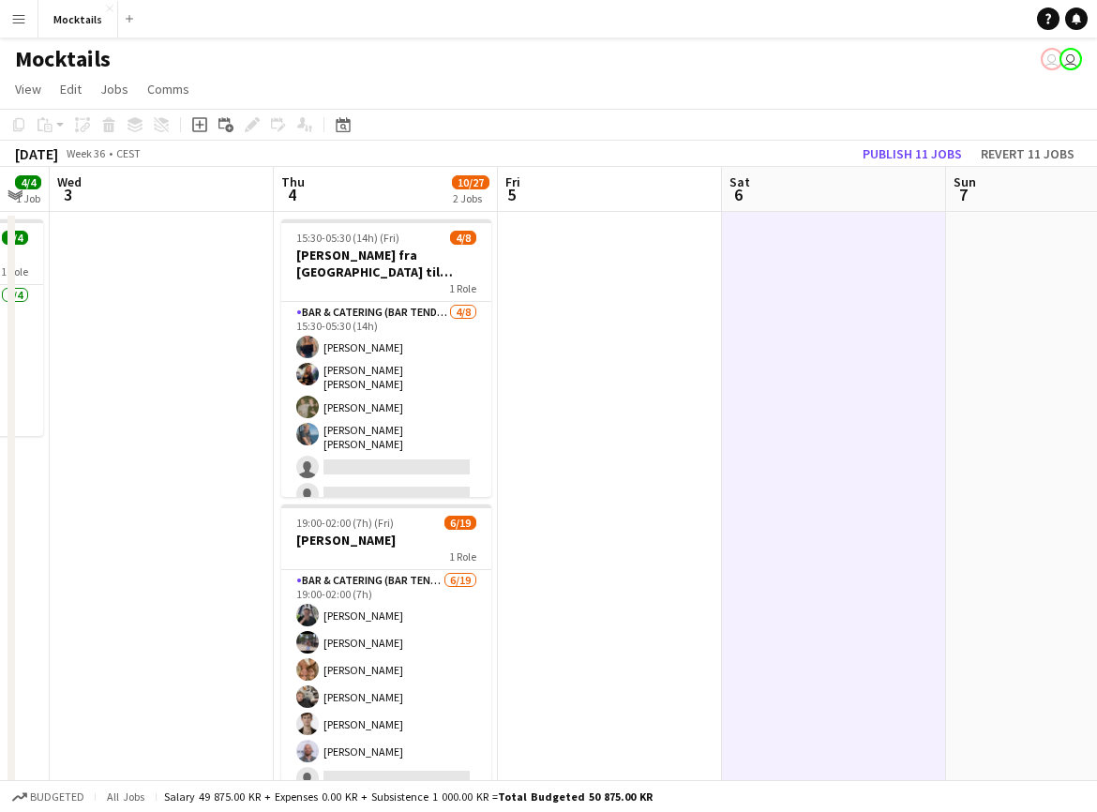
click at [676, 601] on app-date-cell at bounding box center [610, 538] width 224 height 652
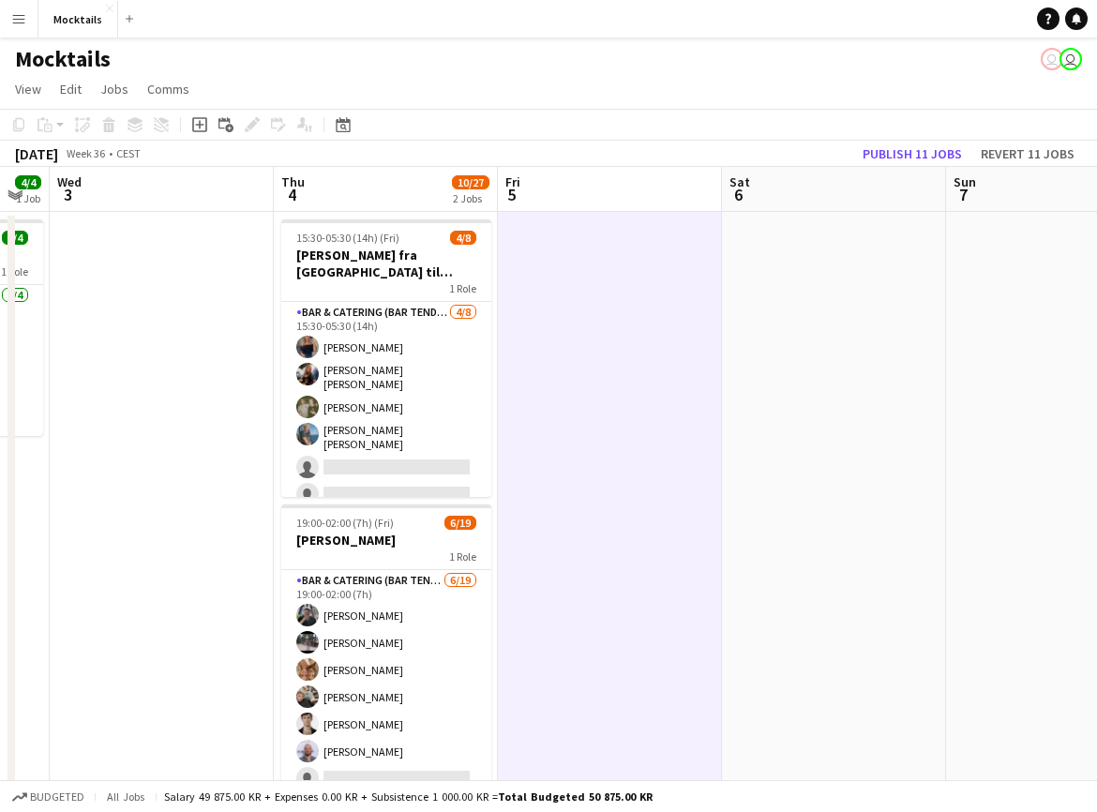
click at [794, 602] on app-date-cell at bounding box center [834, 538] width 224 height 652
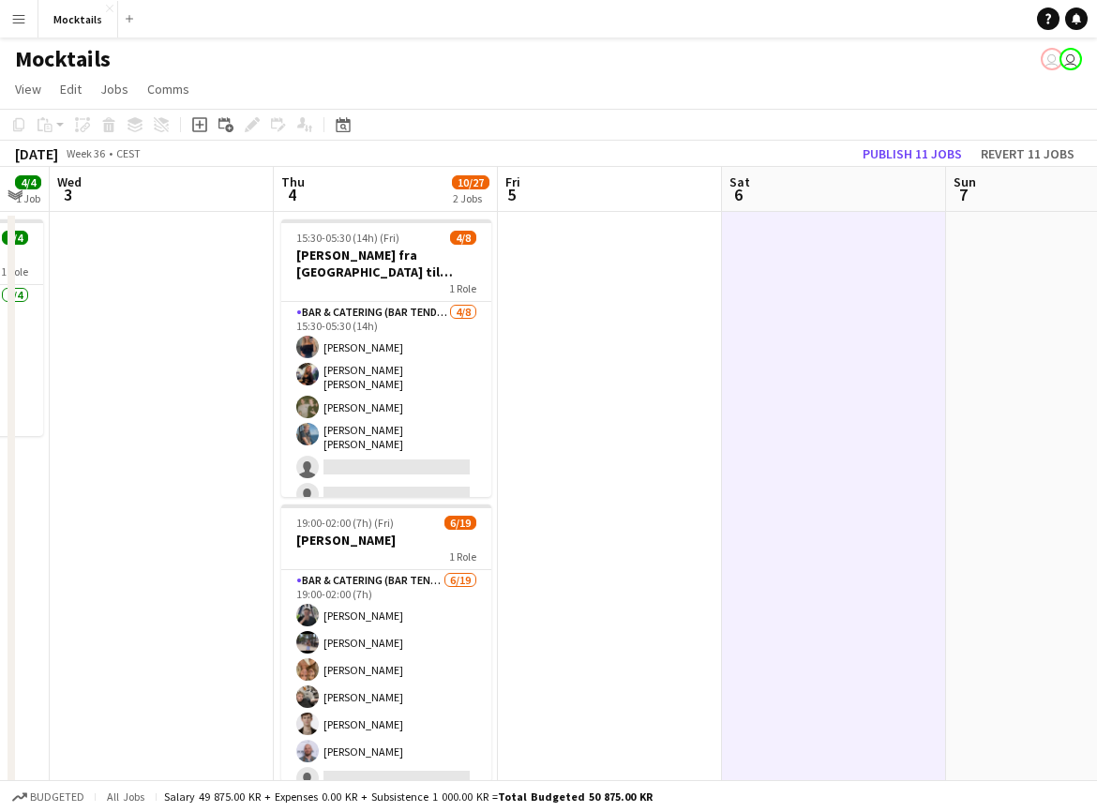
click at [1010, 602] on app-date-cell at bounding box center [1058, 538] width 224 height 652
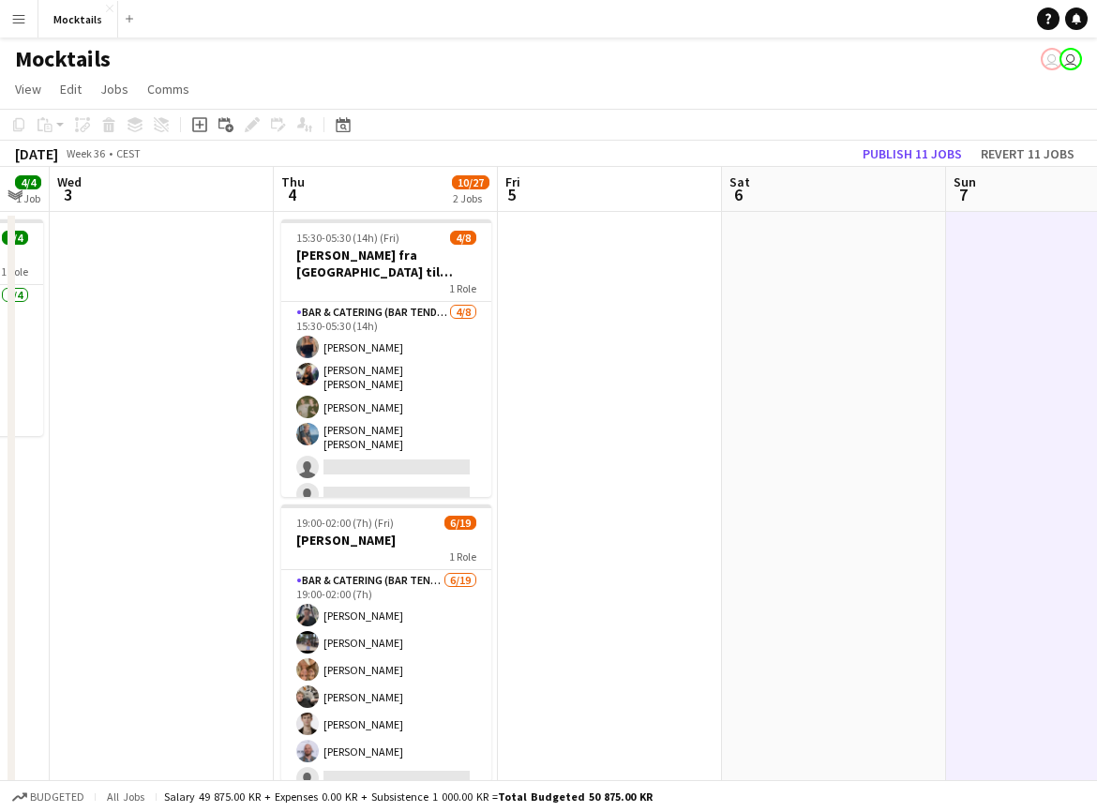
click at [870, 601] on app-date-cell at bounding box center [834, 538] width 224 height 652
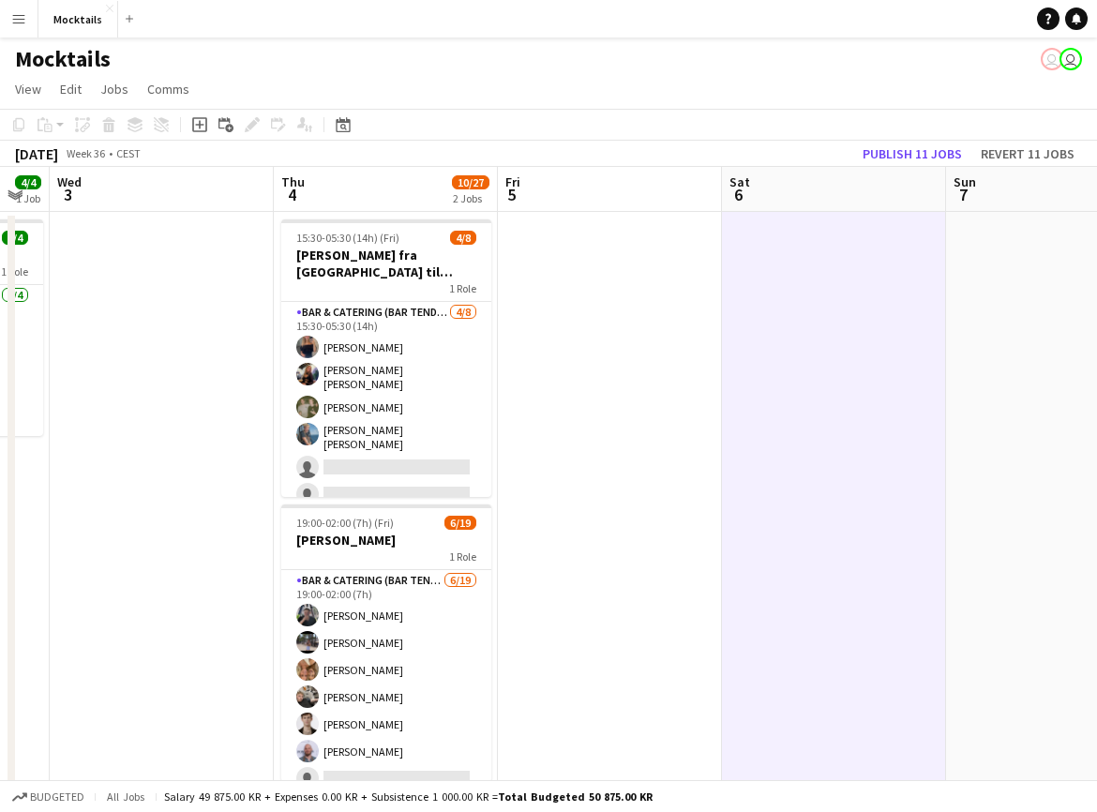
click at [621, 595] on app-date-cell at bounding box center [610, 538] width 224 height 652
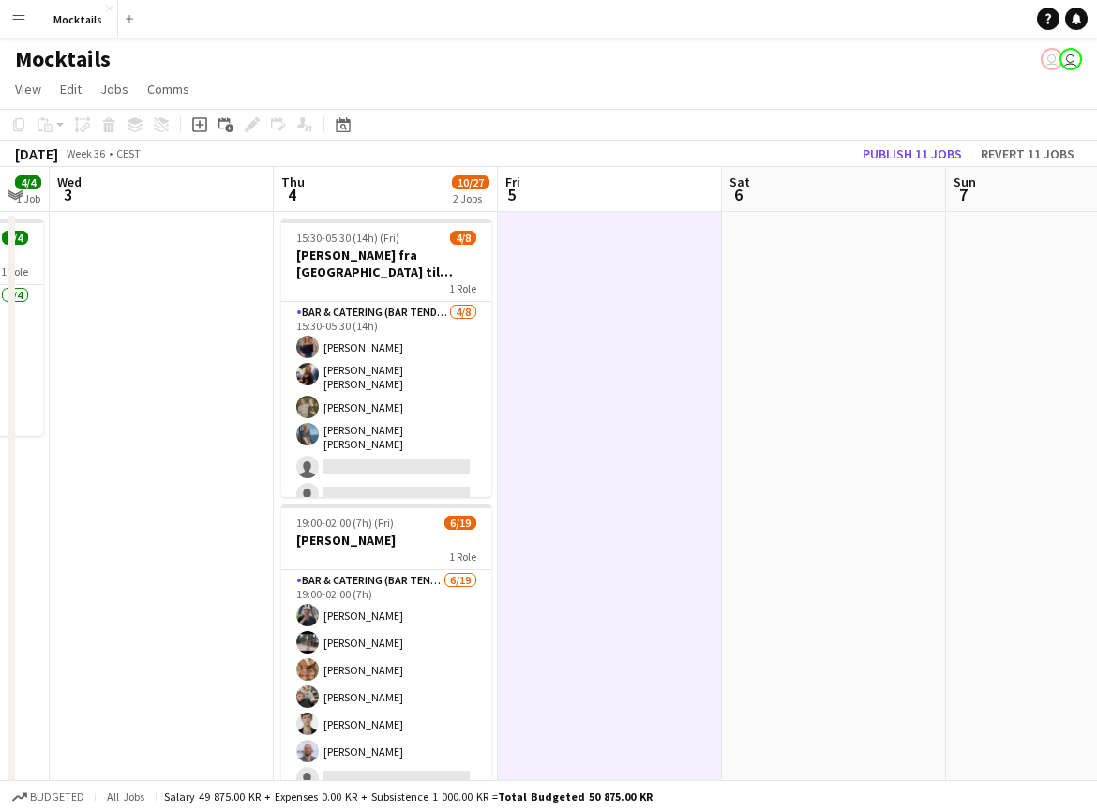
drag, startPoint x: 590, startPoint y: 799, endPoint x: 682, endPoint y: 795, distance: 92.0
click at [682, 795] on div "Budgeted All jobs Salary 49 875.00 KR + Expenses 0.00 KR + Subsistence 1 000.00…" at bounding box center [548, 796] width 1097 height 32
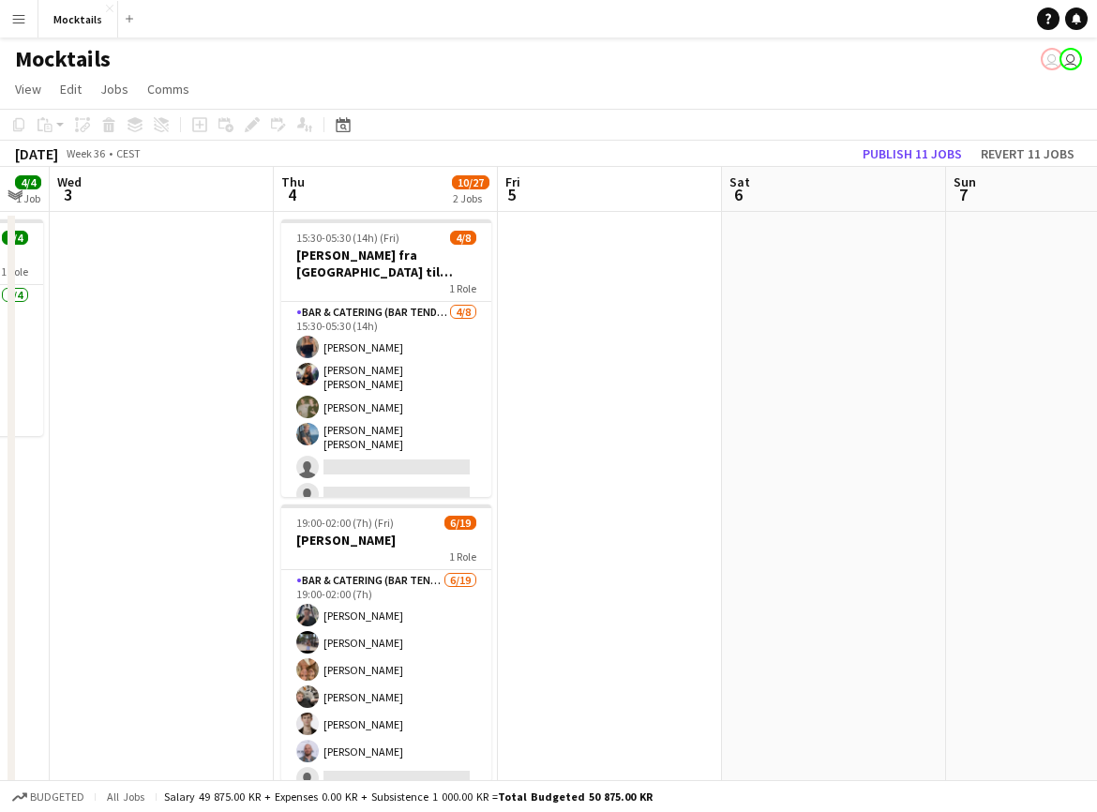
click at [682, 795] on div "Budgeted All jobs Salary 49 875.00 KR + Expenses 0.00 KR + Subsistence 1 000.00…" at bounding box center [548, 796] width 1097 height 32
drag, startPoint x: 591, startPoint y: 800, endPoint x: 680, endPoint y: 799, distance: 89.1
click at [680, 799] on div "Budgeted All jobs Salary 49 875.00 KR + Expenses 0.00 KR + Subsistence 1 000.00…" at bounding box center [548, 796] width 1097 height 32
drag, startPoint x: 591, startPoint y: 798, endPoint x: 693, endPoint y: 797, distance: 102.2
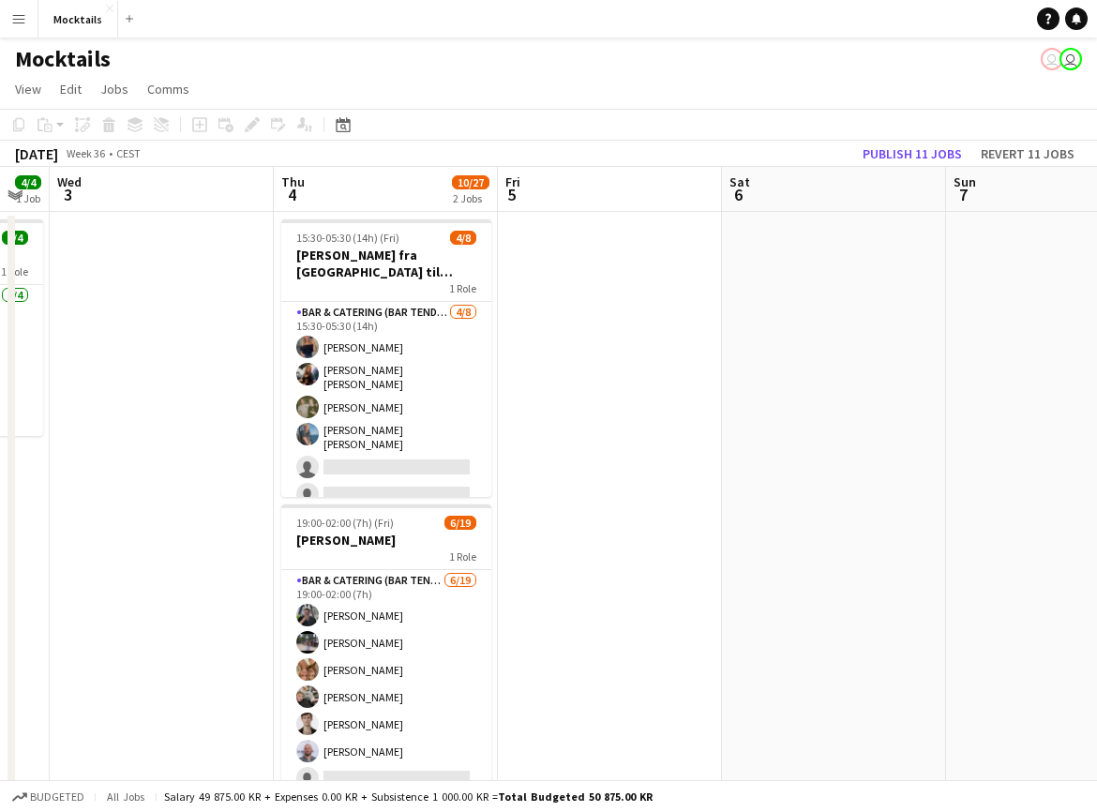
click at [693, 797] on div "Budgeted All jobs Salary 49 875.00 KR + Expenses 0.00 KR + Subsistence 1 000.00…" at bounding box center [548, 796] width 1097 height 32
drag, startPoint x: 593, startPoint y: 801, endPoint x: 683, endPoint y: 801, distance: 90.0
click at [683, 801] on div "Budgeted All jobs Salary 49 875.00 KR + Expenses 0.00 KR + Subsistence 1 000.00…" at bounding box center [548, 796] width 1097 height 32
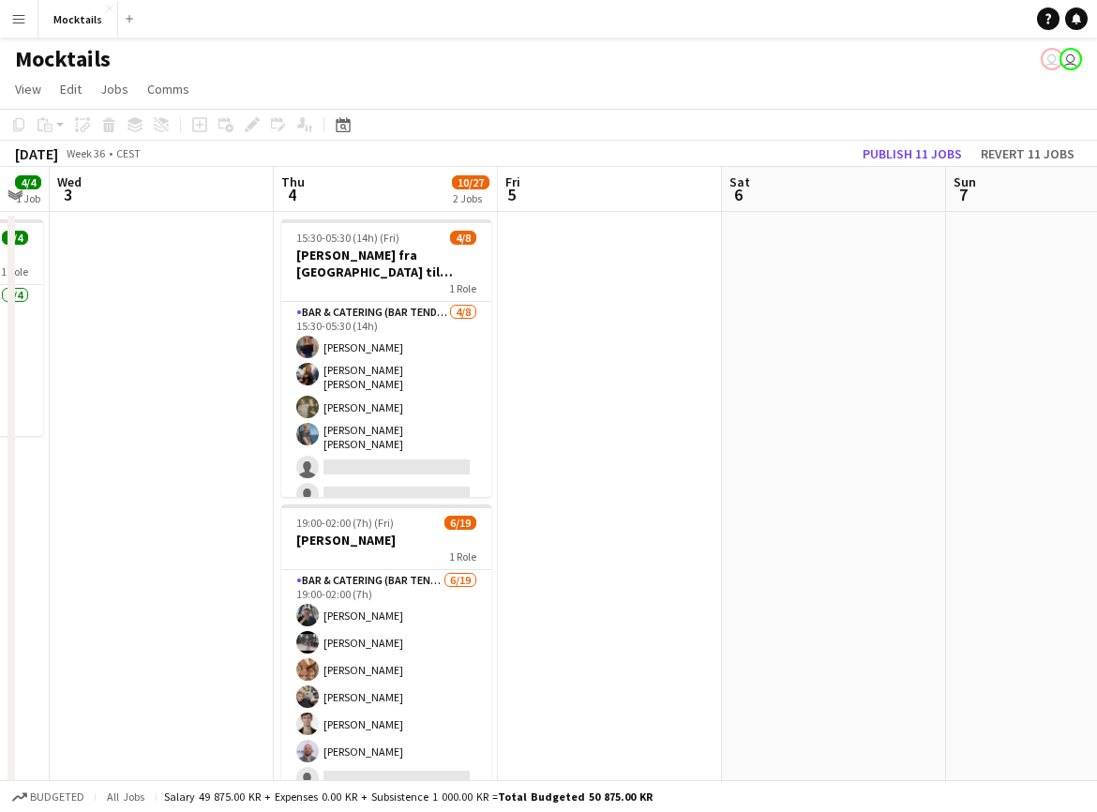
click at [937, 63] on div "Mocktails user user" at bounding box center [548, 56] width 1097 height 36
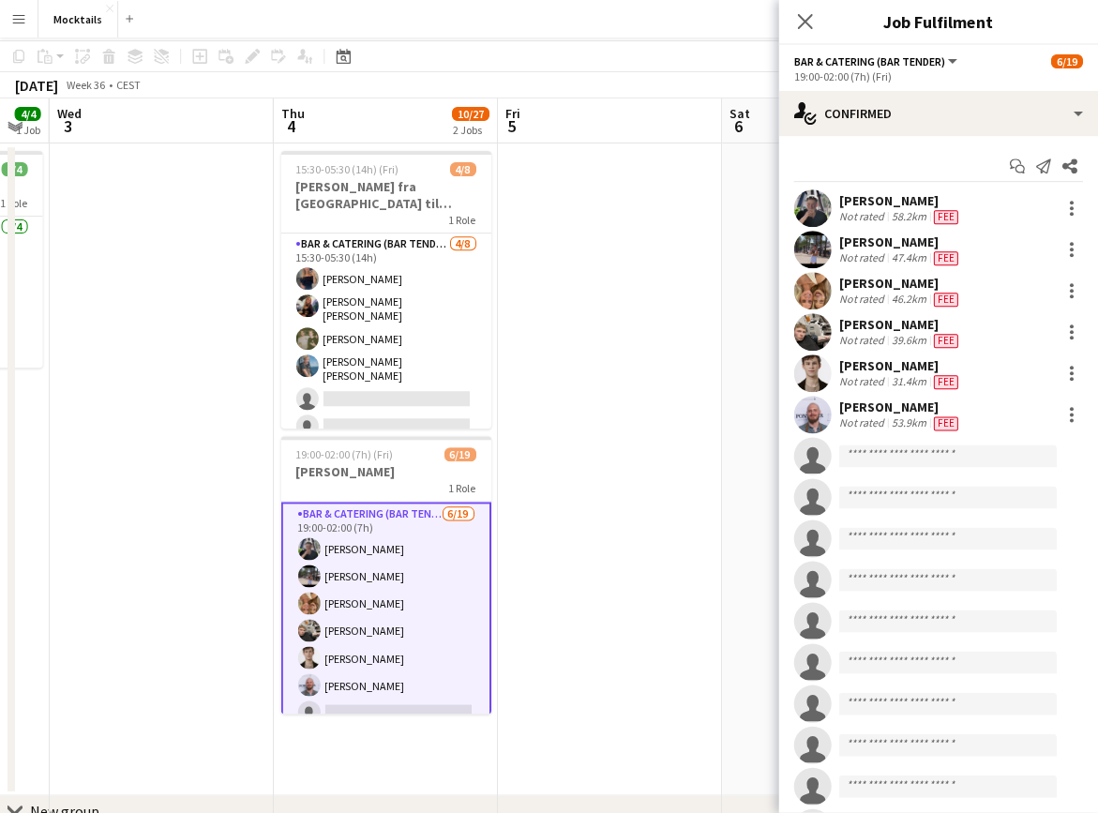
scroll to position [75, 0]
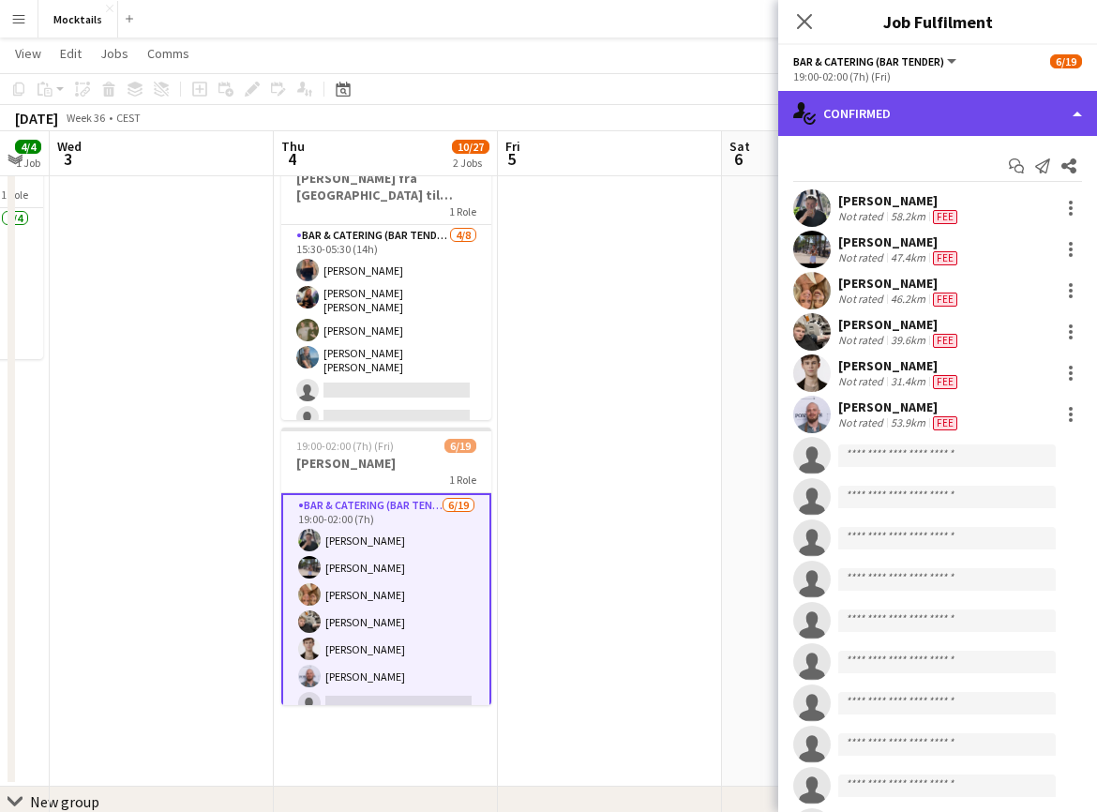
click at [942, 113] on div "single-neutral-actions-check-2 Confirmed" at bounding box center [937, 113] width 319 height 45
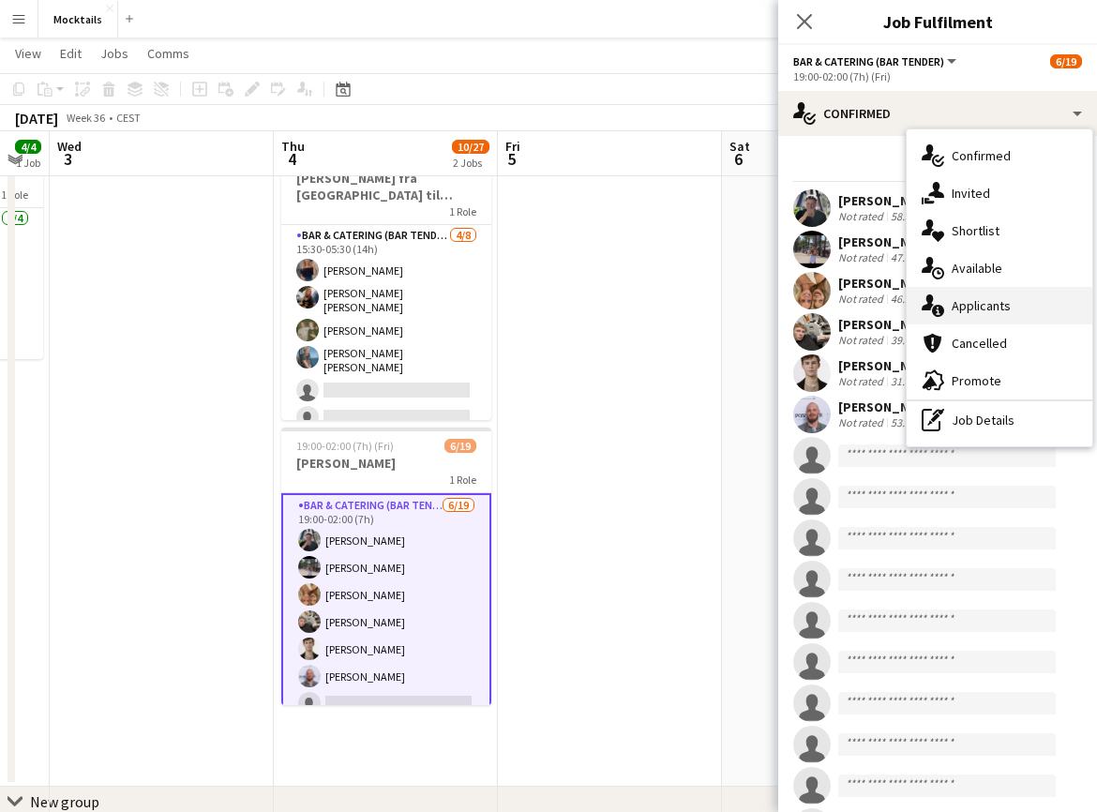
click at [1001, 296] on div "single-neutral-actions-information Applicants" at bounding box center [1000, 306] width 186 height 38
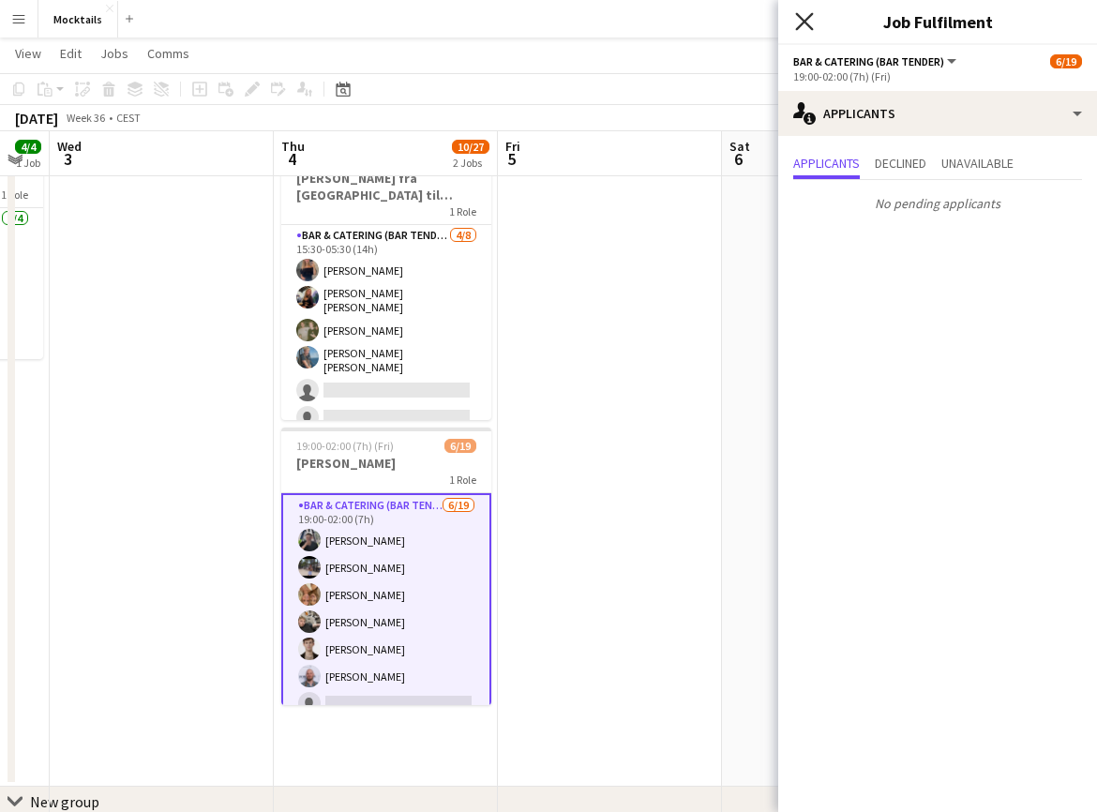
click at [805, 19] on icon "Close pop-in" at bounding box center [804, 21] width 18 height 18
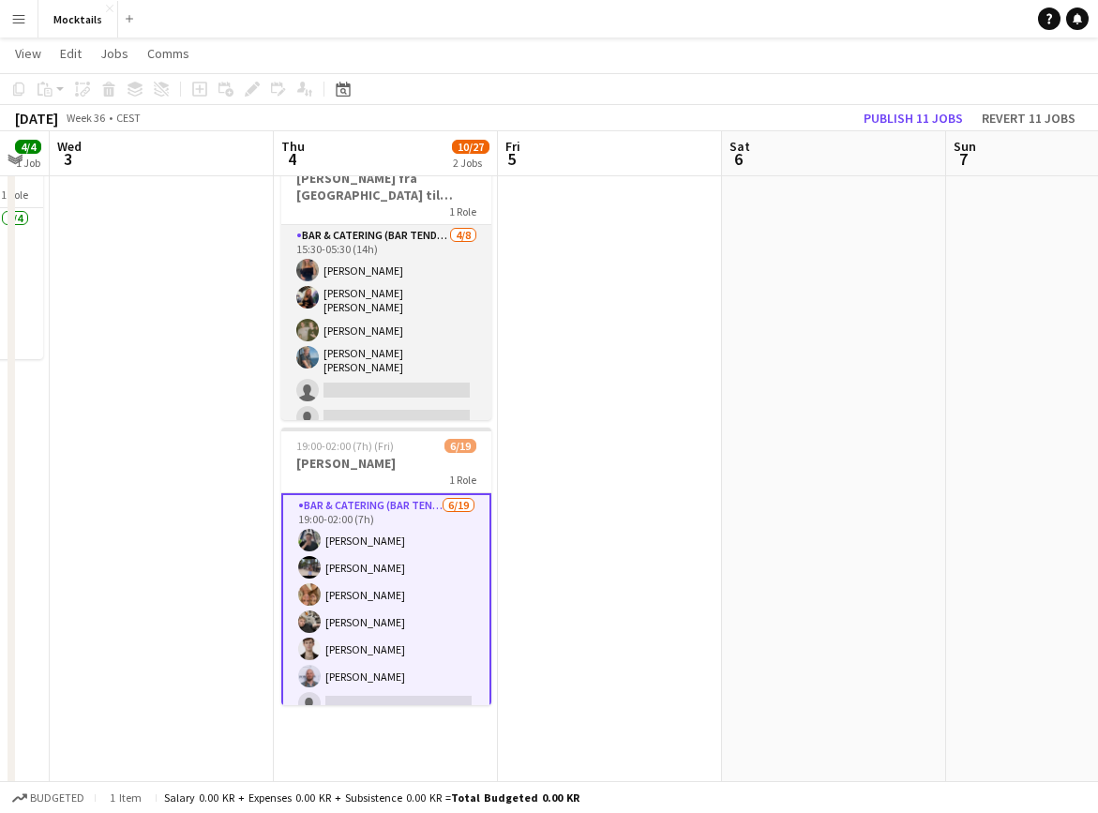
click at [414, 331] on app-card-role "Bar & Catering (Bar Tender) [DATE] 15:30-05:30 (14h) [PERSON_NAME] [PERSON_NAME…" at bounding box center [386, 357] width 210 height 265
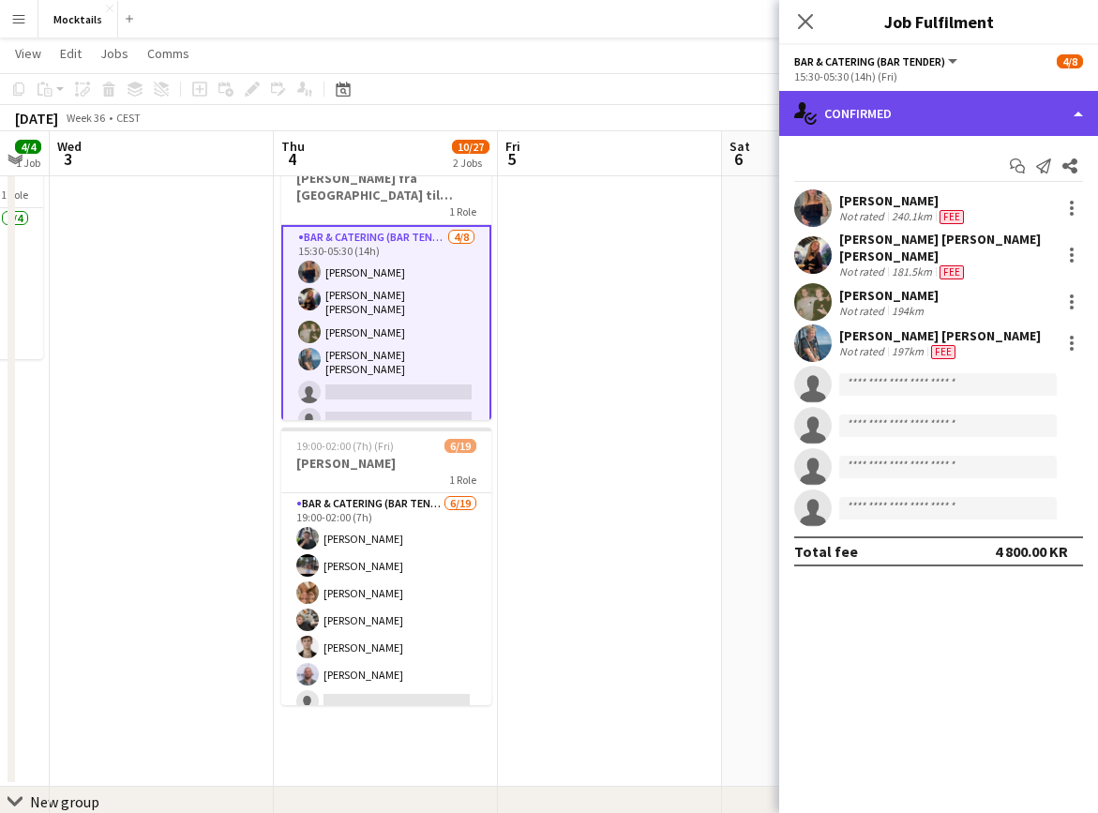
click at [974, 113] on div "single-neutral-actions-check-2 Confirmed" at bounding box center [938, 113] width 319 height 45
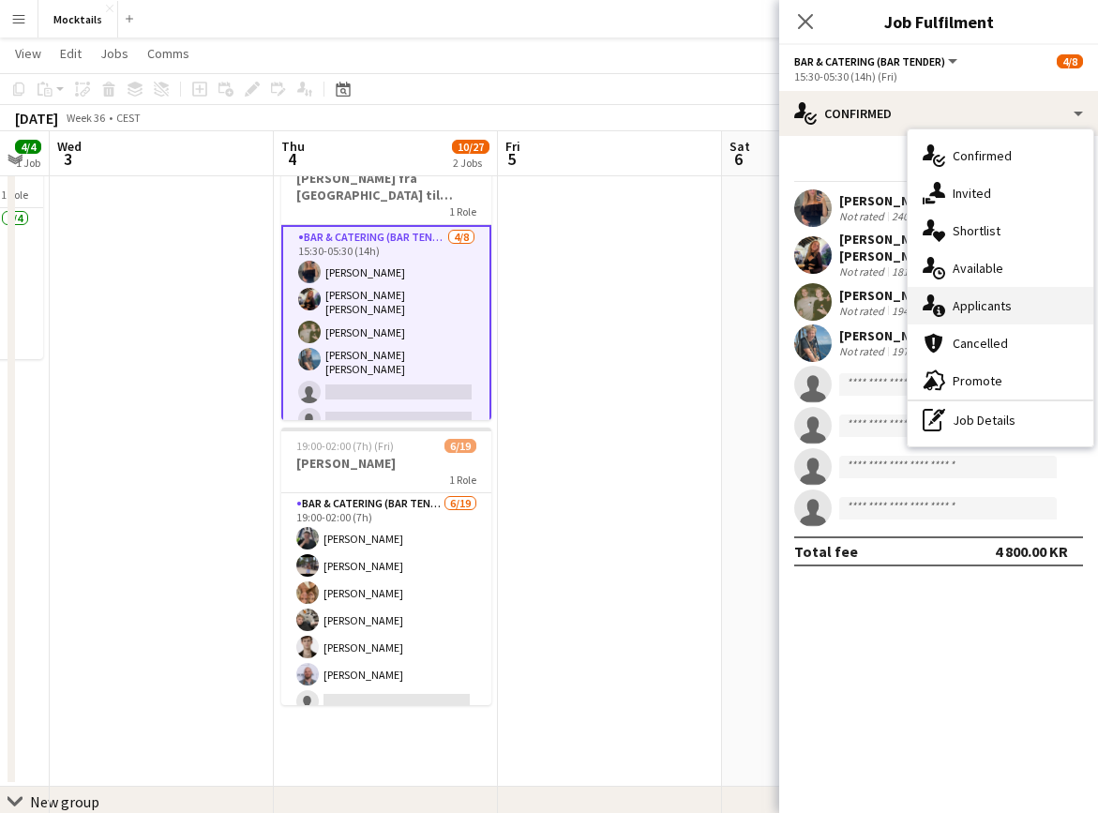
click at [1004, 312] on div "single-neutral-actions-information Applicants" at bounding box center [1001, 306] width 186 height 38
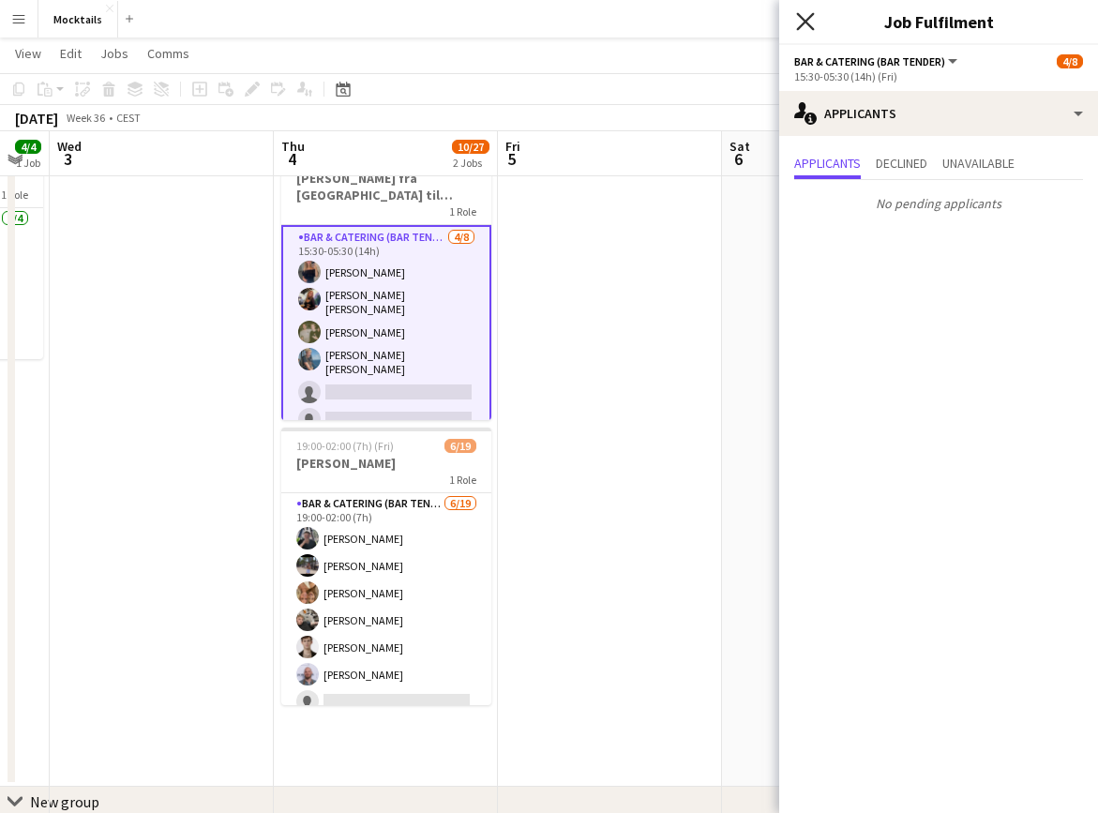
click at [808, 24] on icon at bounding box center [805, 21] width 18 height 18
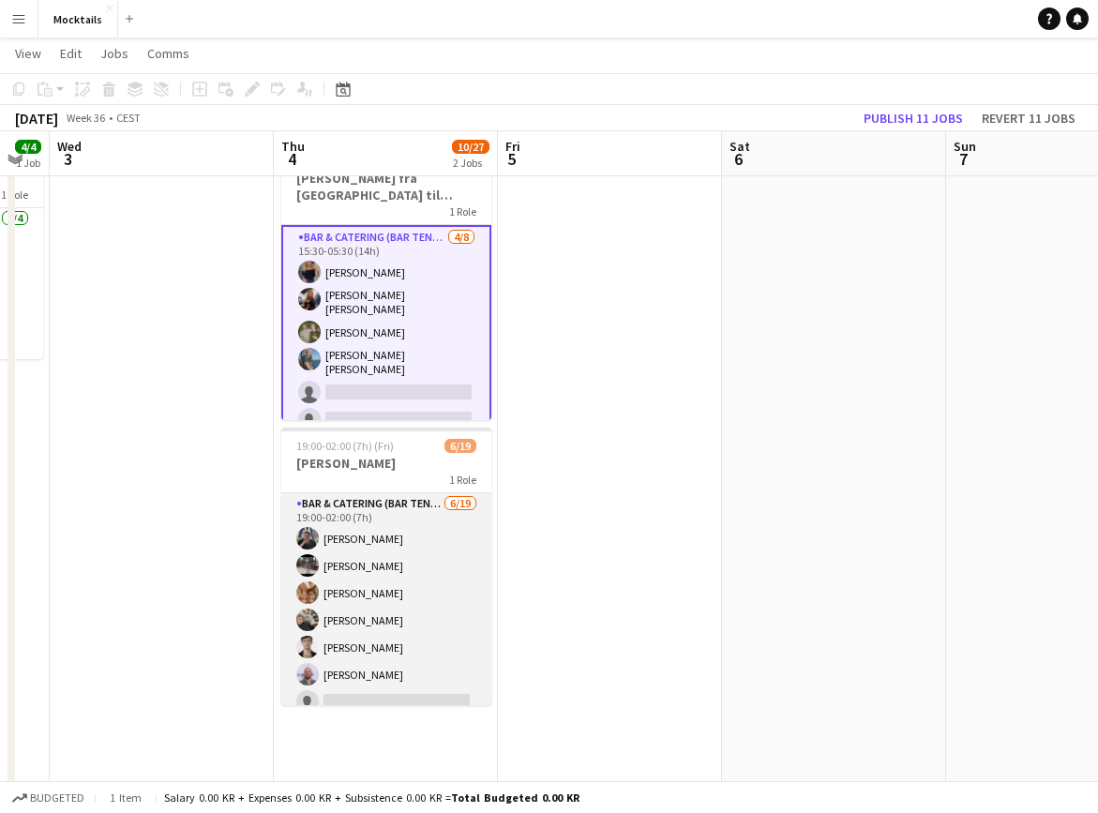
click at [441, 553] on app-card-role "Bar & Catering (Bar Tender) [DATE] 19:00-02:00 (7h) [PERSON_NAME] [PERSON_NAME]…" at bounding box center [386, 769] width 210 height 553
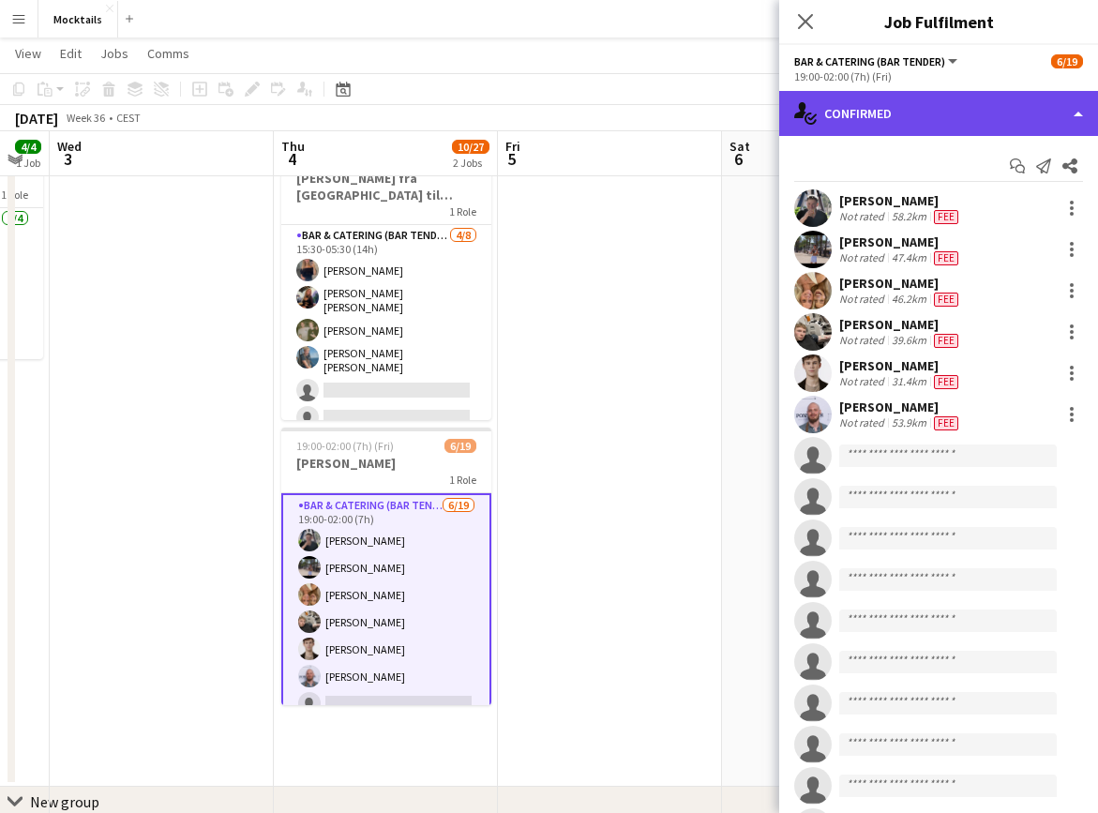
click at [898, 121] on div "single-neutral-actions-check-2 Confirmed" at bounding box center [938, 113] width 319 height 45
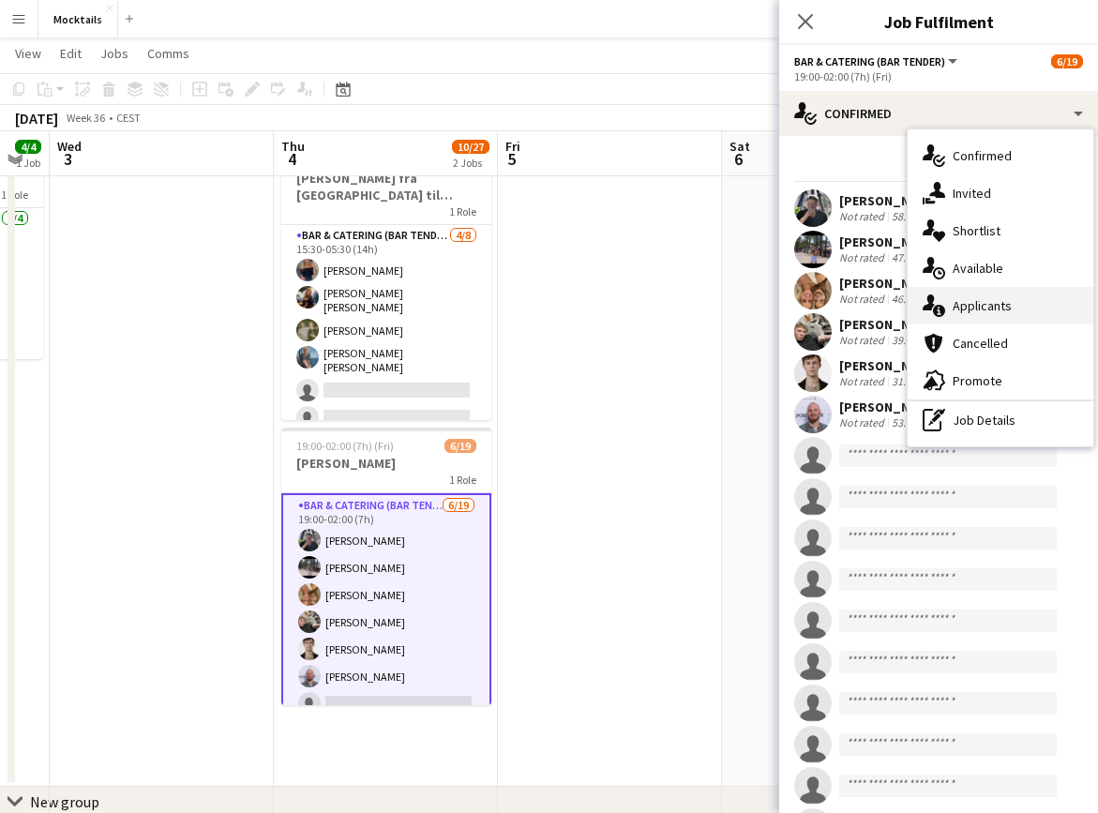
click at [989, 310] on div "single-neutral-actions-information Applicants" at bounding box center [1001, 306] width 186 height 38
